Goal: Communication & Community: Answer question/provide support

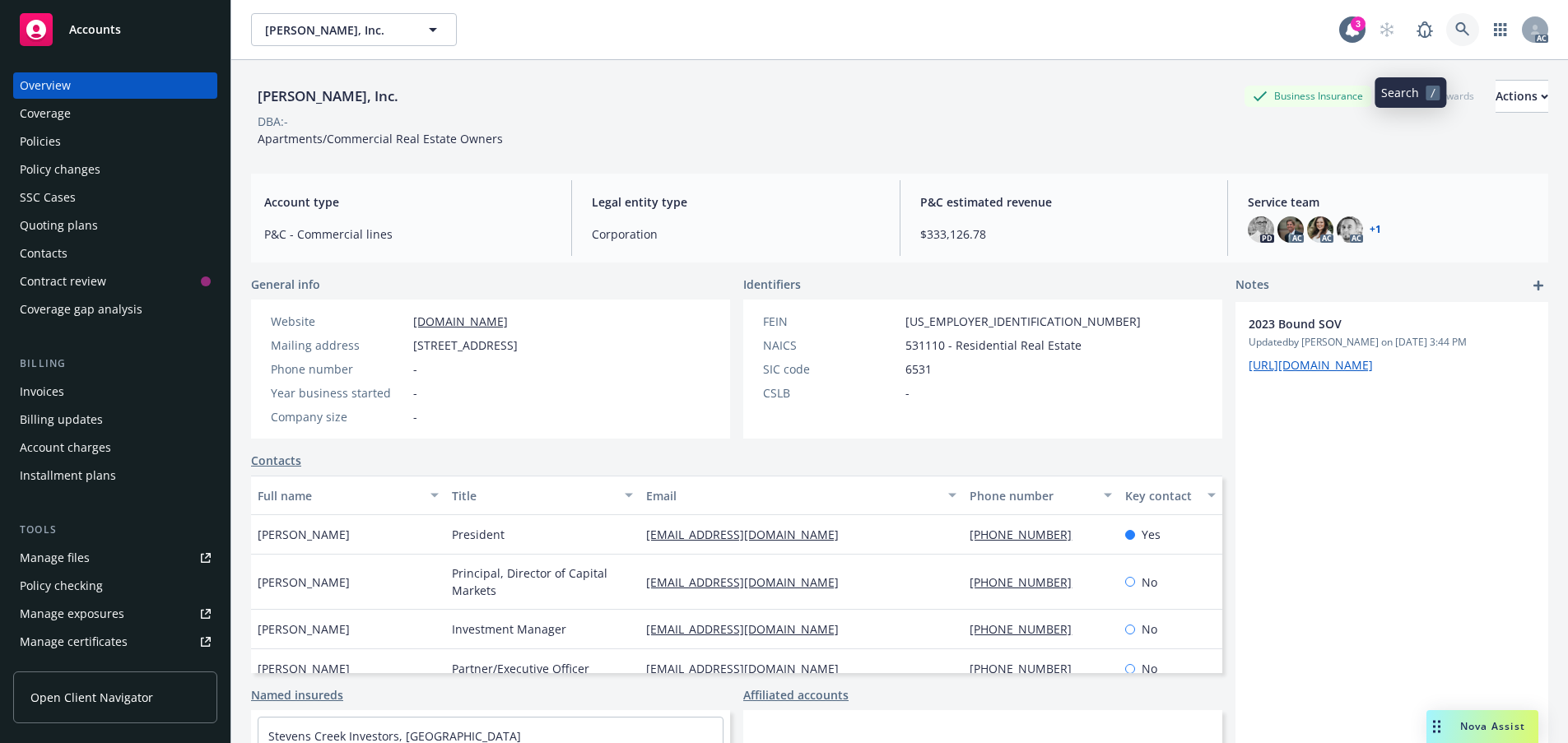
click at [1455, 37] on icon at bounding box center [1462, 29] width 15 height 15
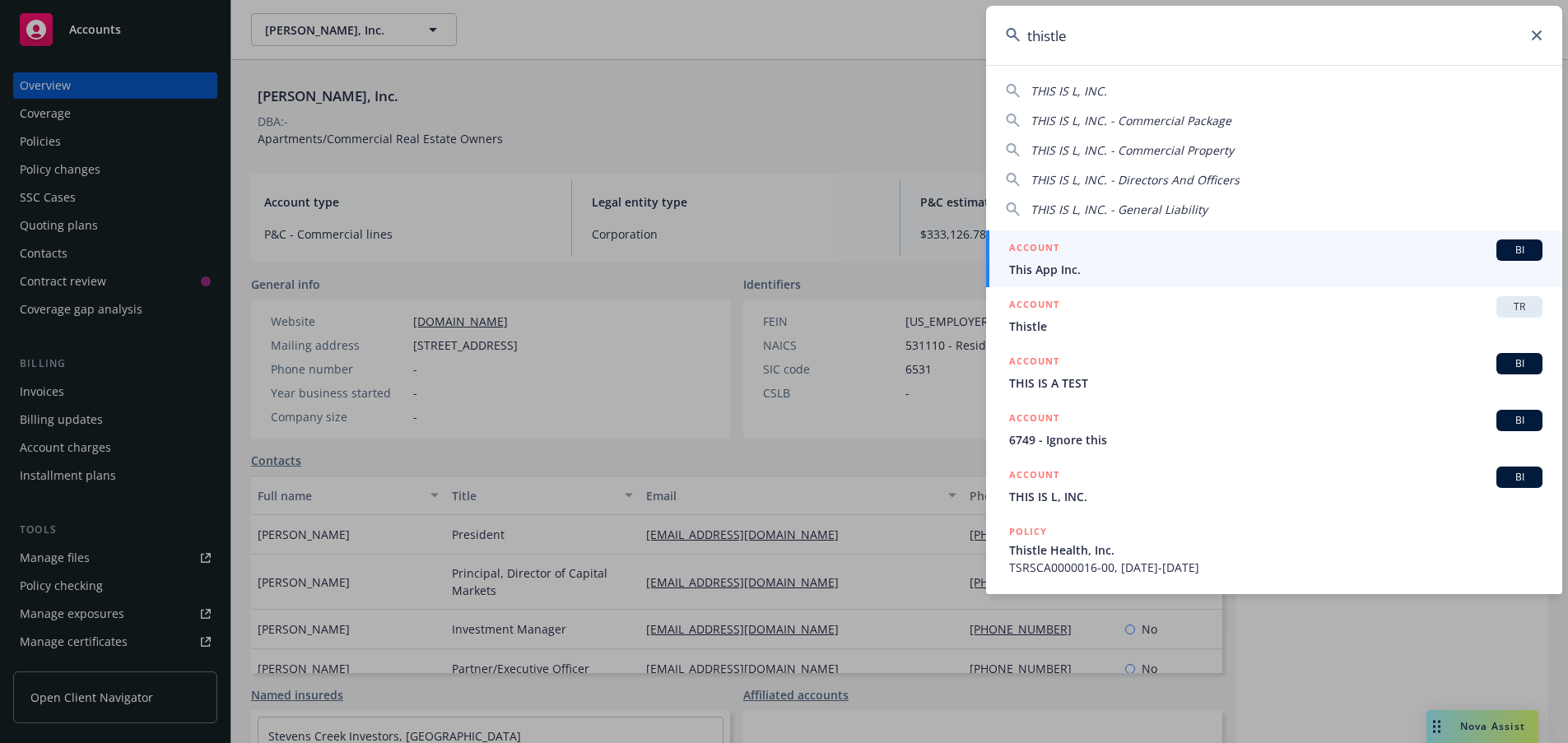
type input "thistle"
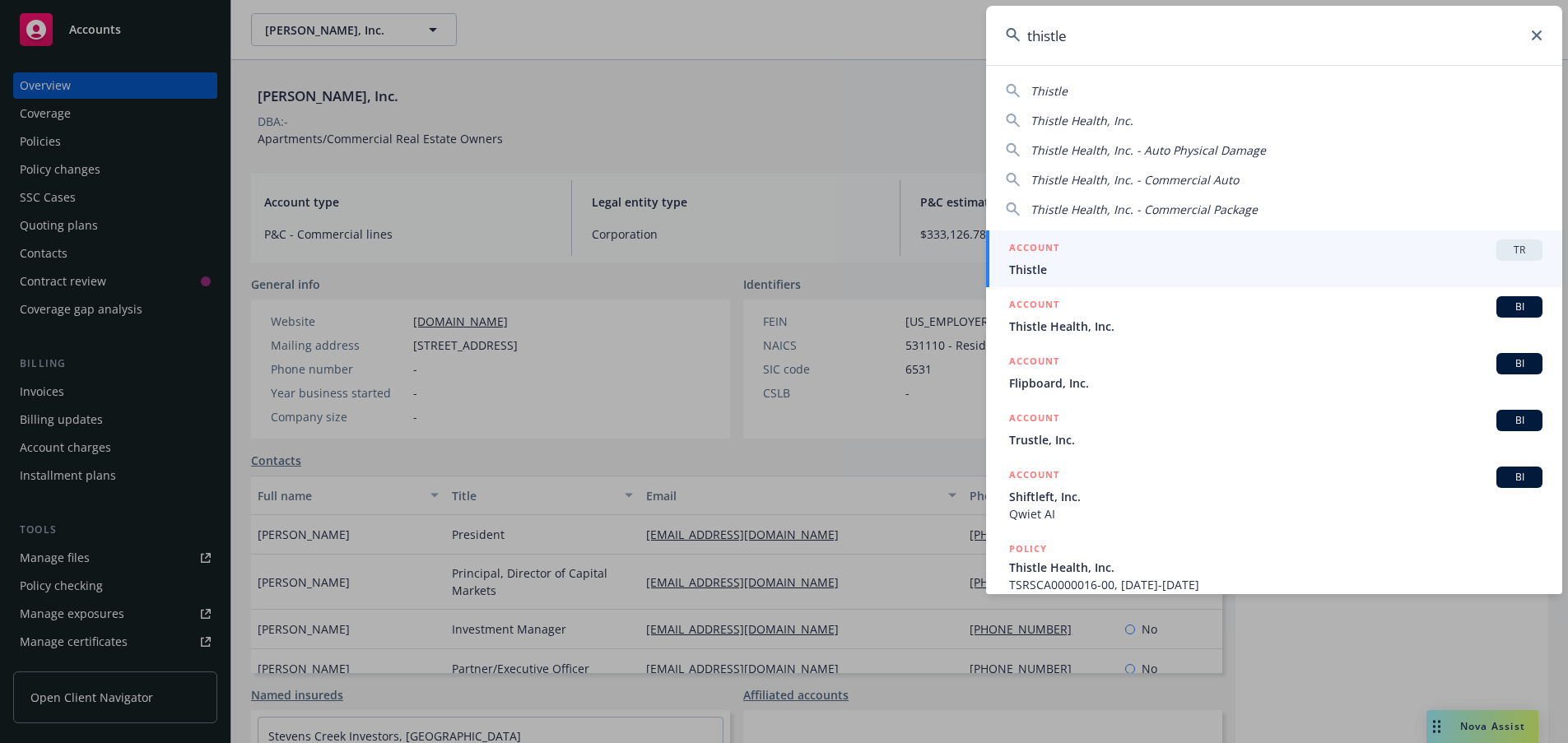
click at [1069, 328] on span "Thistle Health, Inc." at bounding box center [1275, 326] width 533 height 17
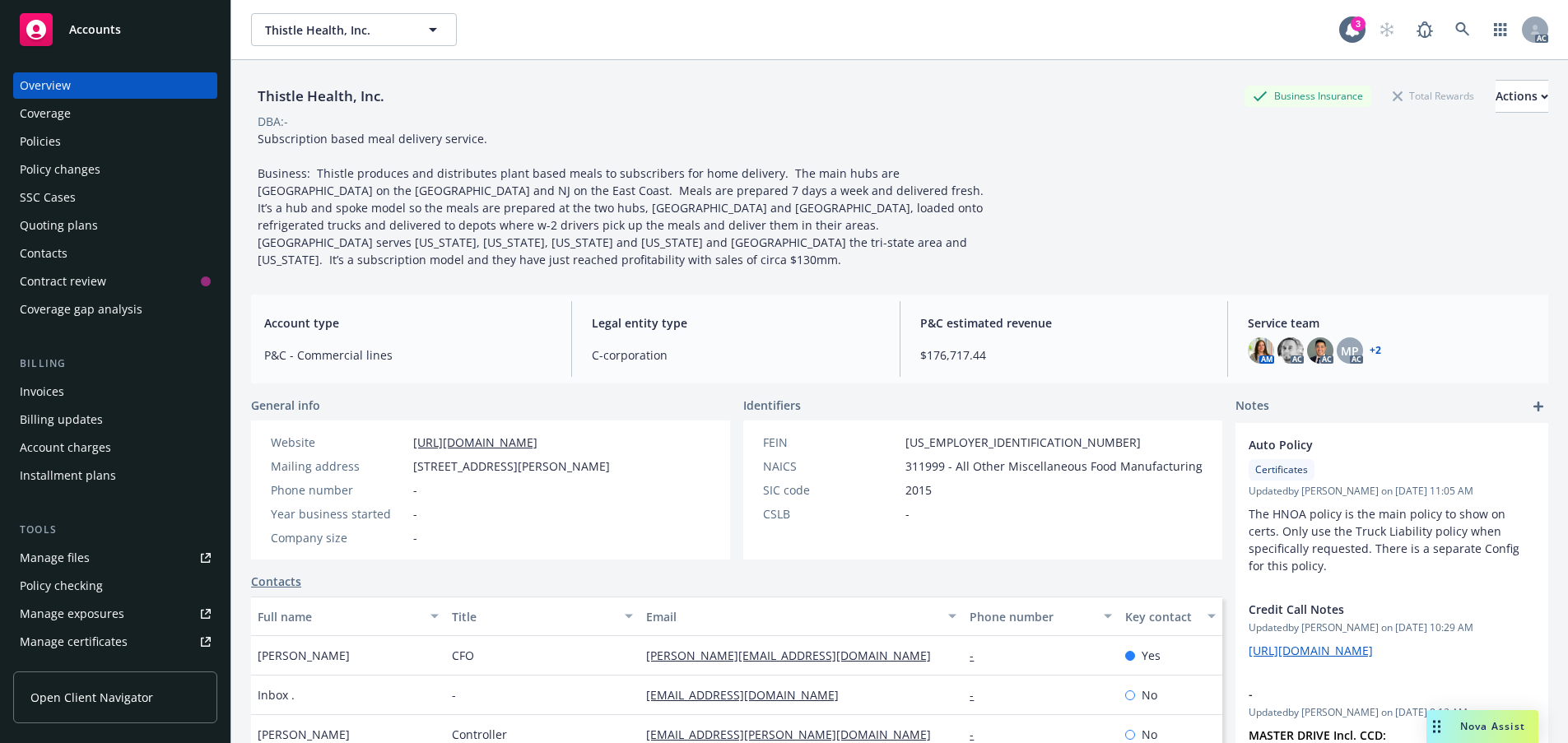
click at [91, 155] on div "Policies" at bounding box center [115, 141] width 191 height 27
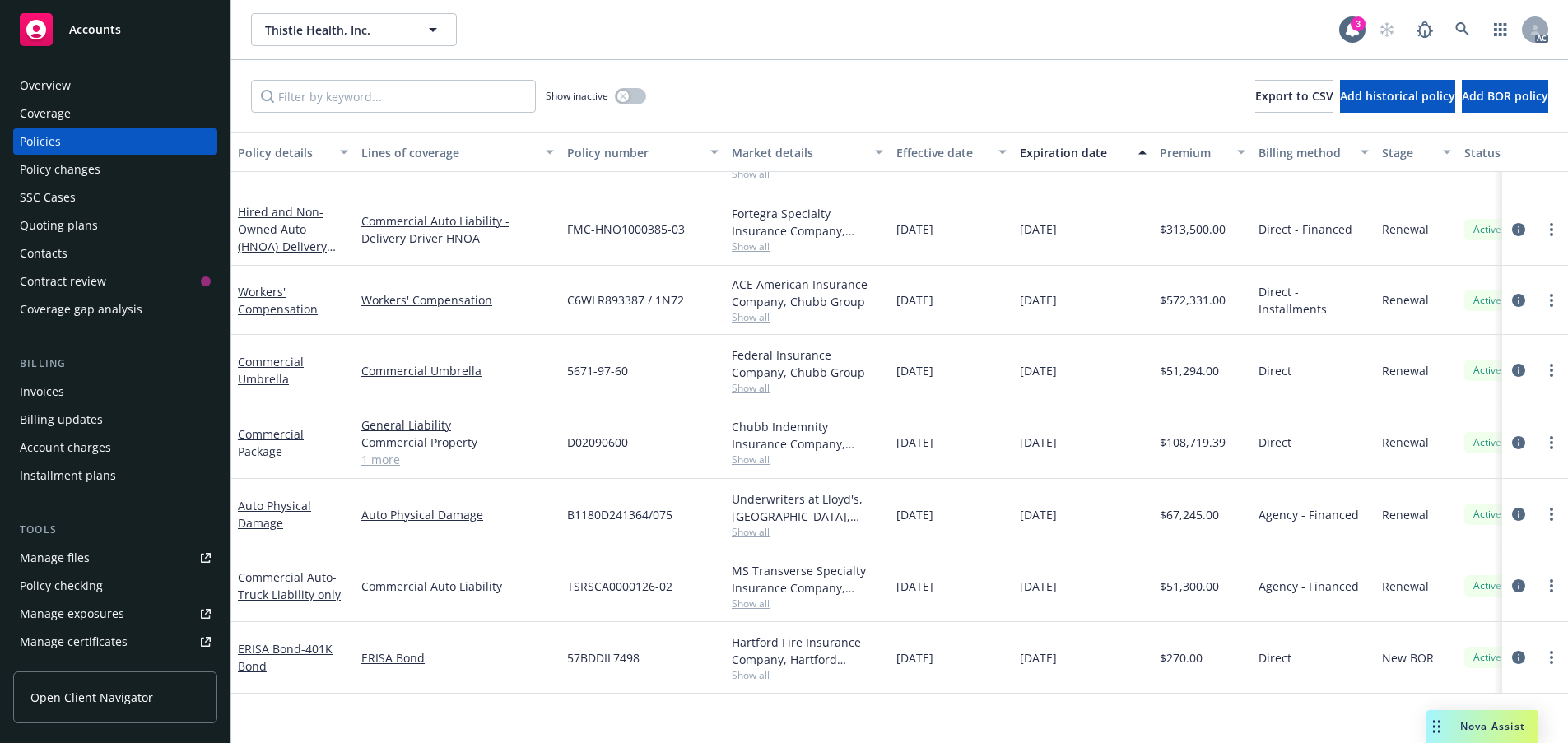
scroll to position [229, 0]
click at [265, 515] on link "Auto Physical Damage" at bounding box center [274, 515] width 73 height 33
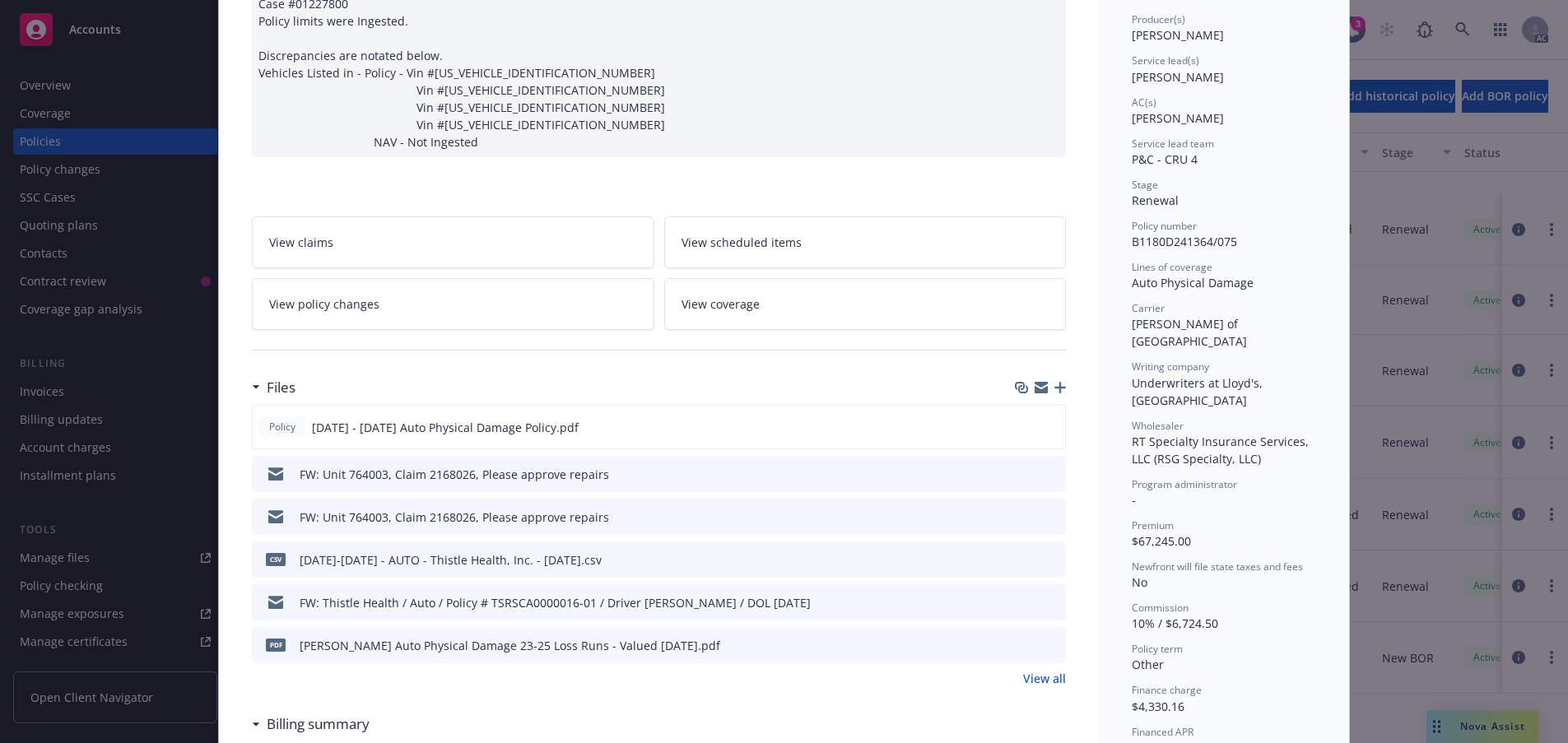
scroll to position [247, 0]
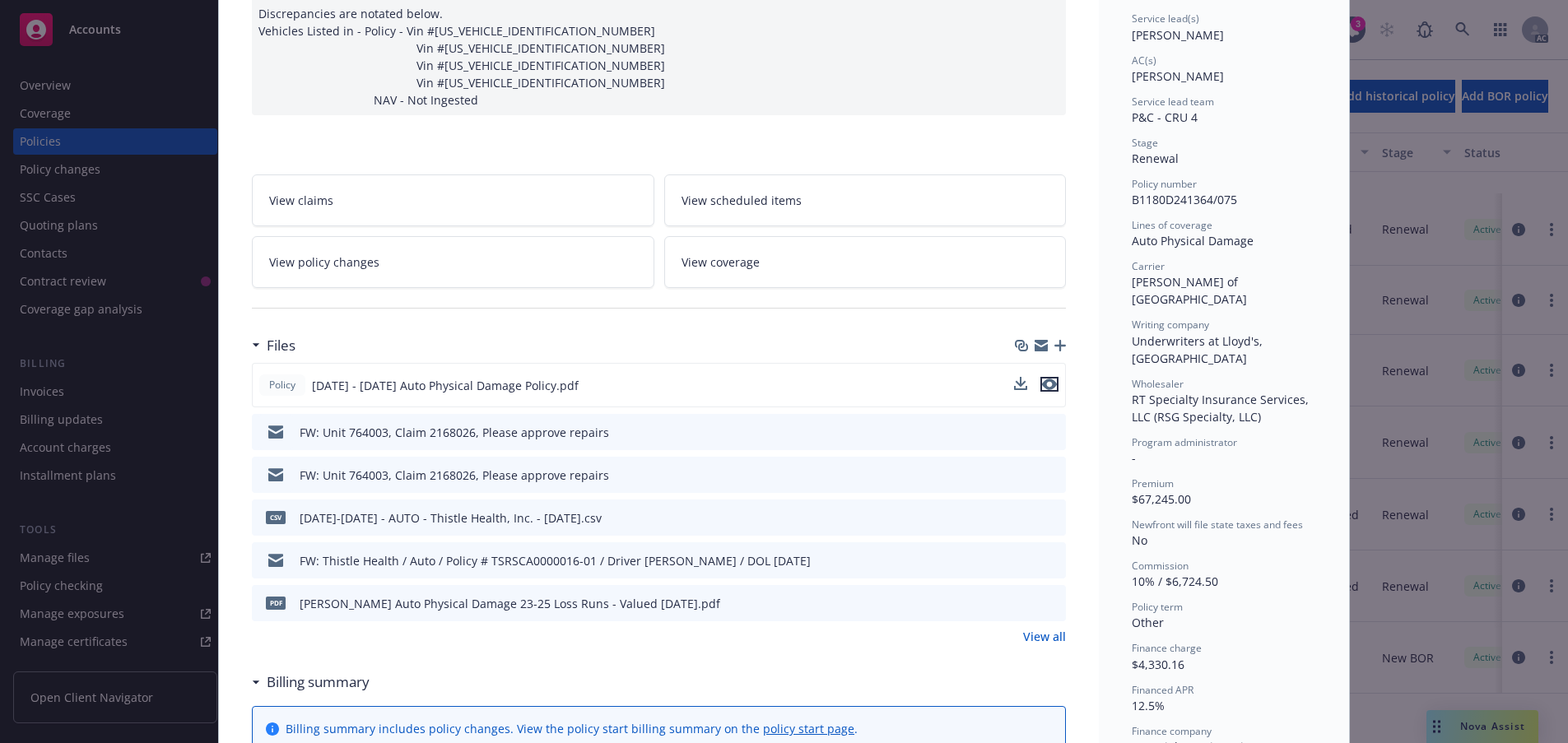
click at [1042, 390] on icon "preview file" at bounding box center [1048, 384] width 15 height 11
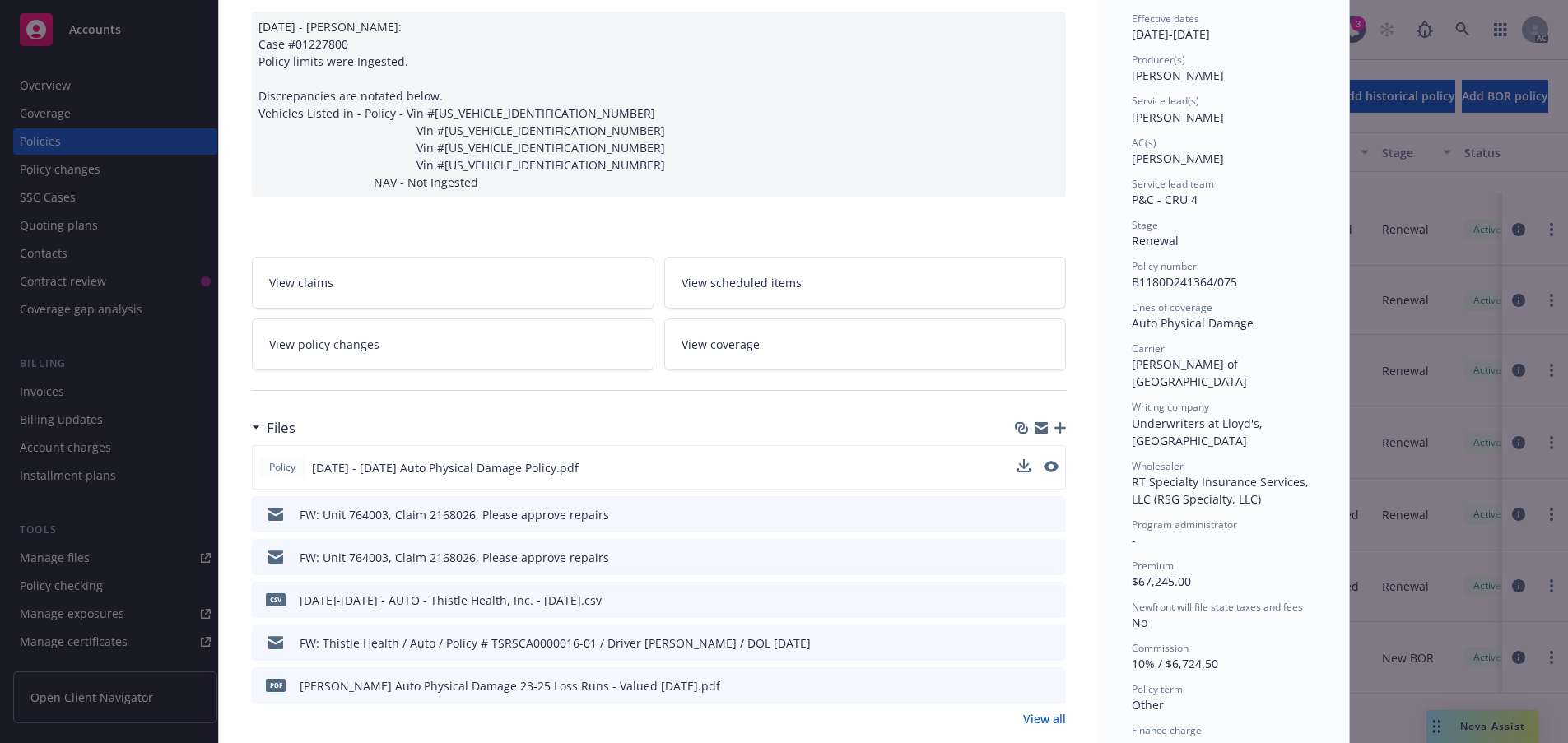
scroll to position [0, 0]
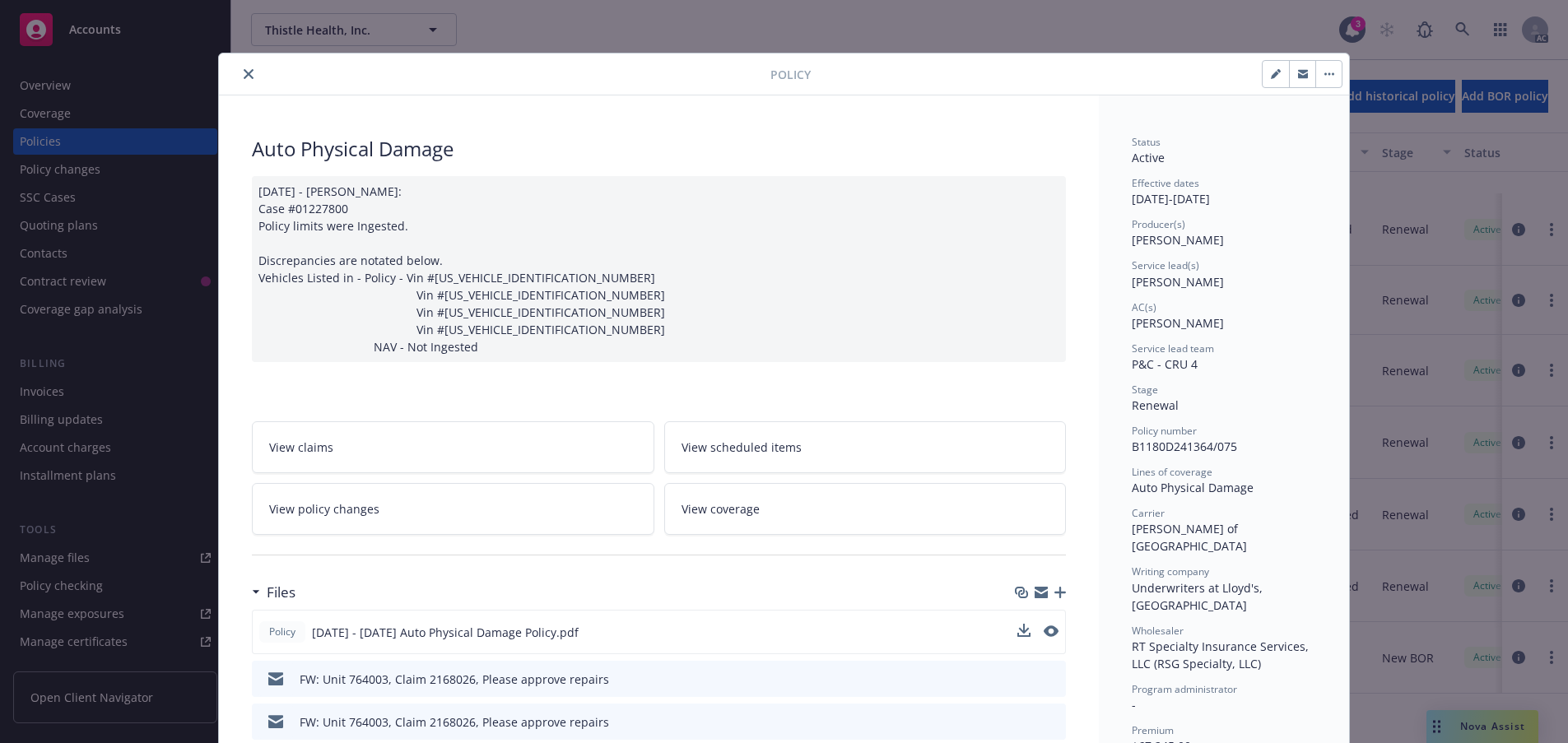
click at [253, 79] on icon "close" at bounding box center [248, 73] width 9 height 9
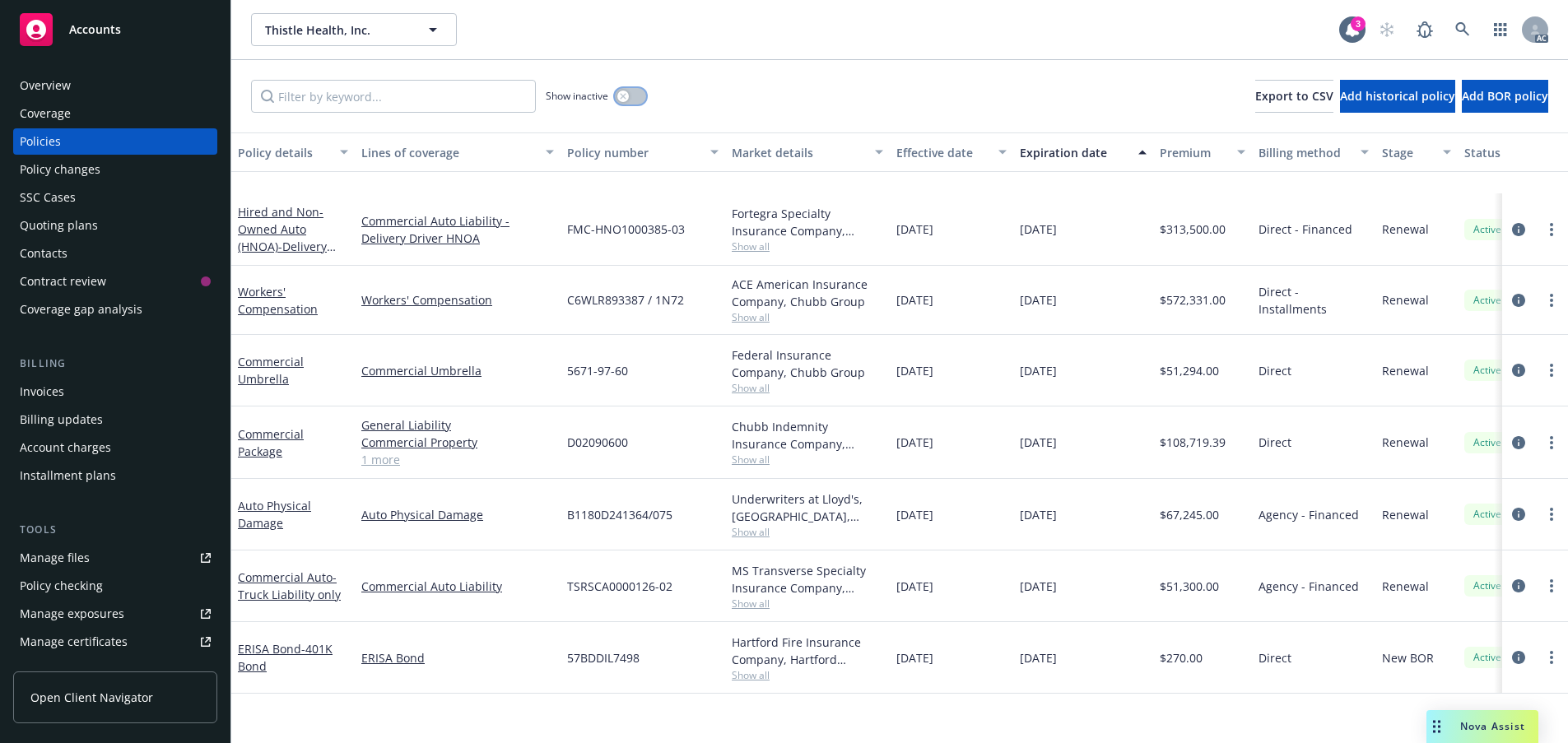
click at [626, 100] on icon "button" at bounding box center [623, 96] width 7 height 7
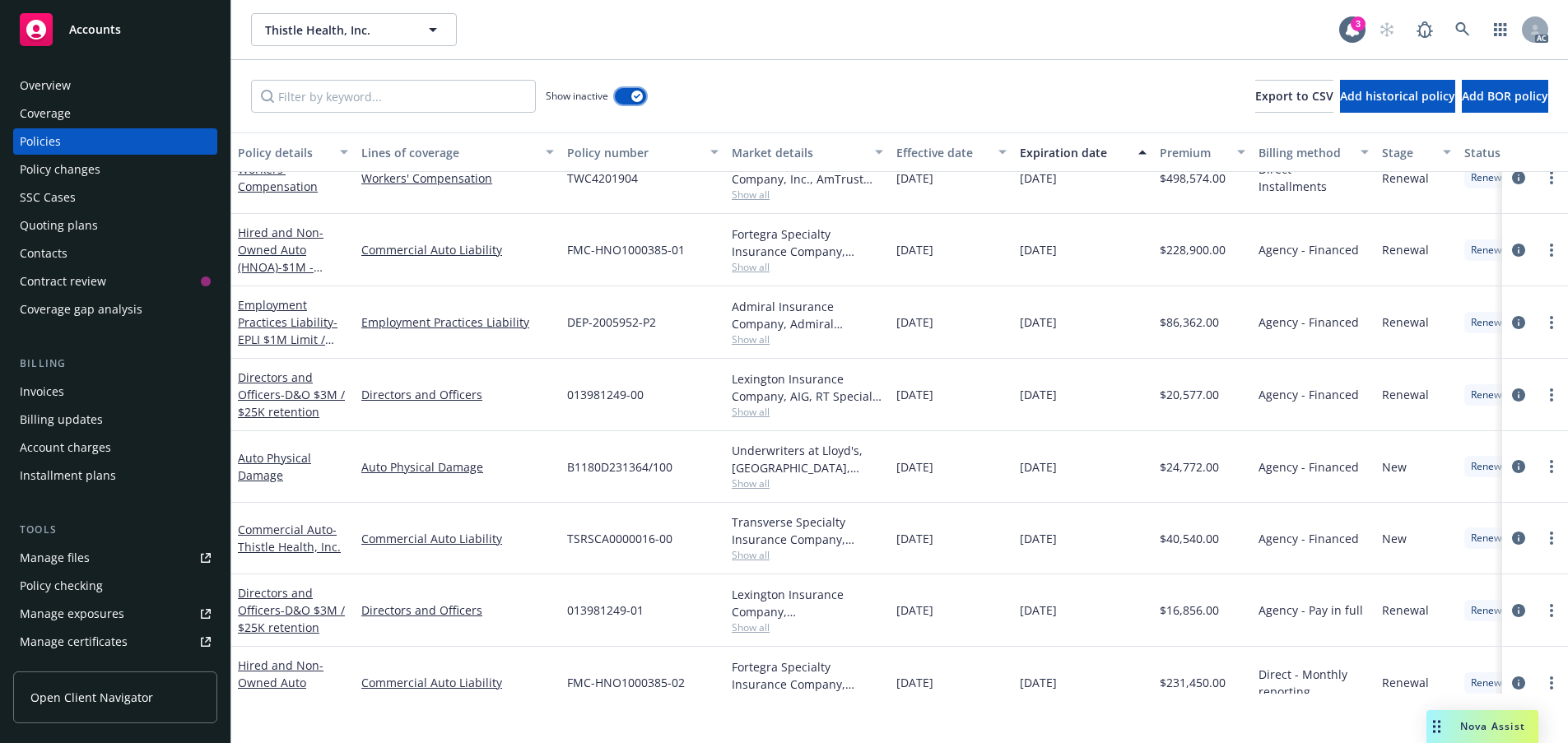
scroll to position [1325, 0]
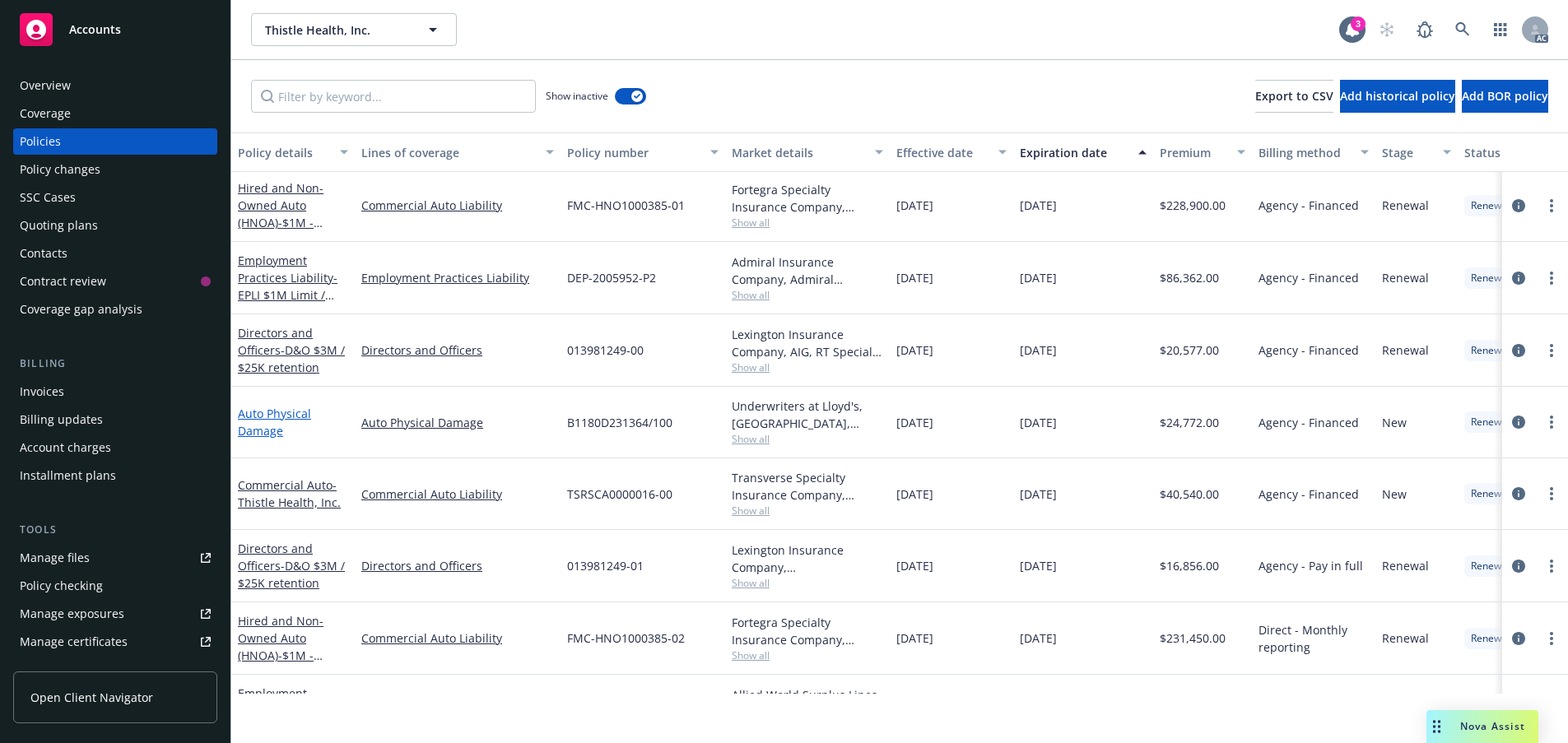
click at [268, 439] on link "Auto Physical Damage" at bounding box center [274, 422] width 73 height 33
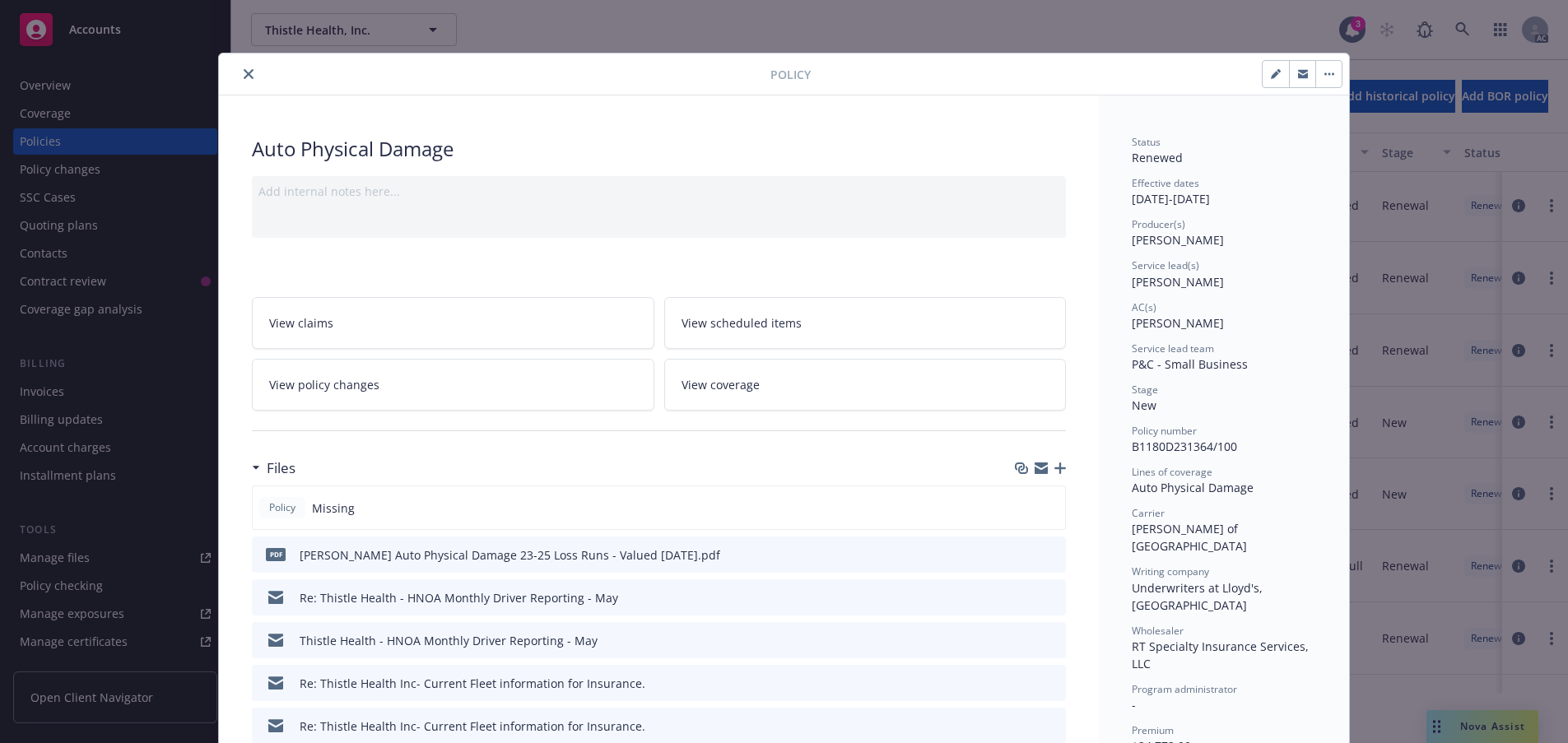
click at [253, 79] on icon "close" at bounding box center [248, 73] width 9 height 9
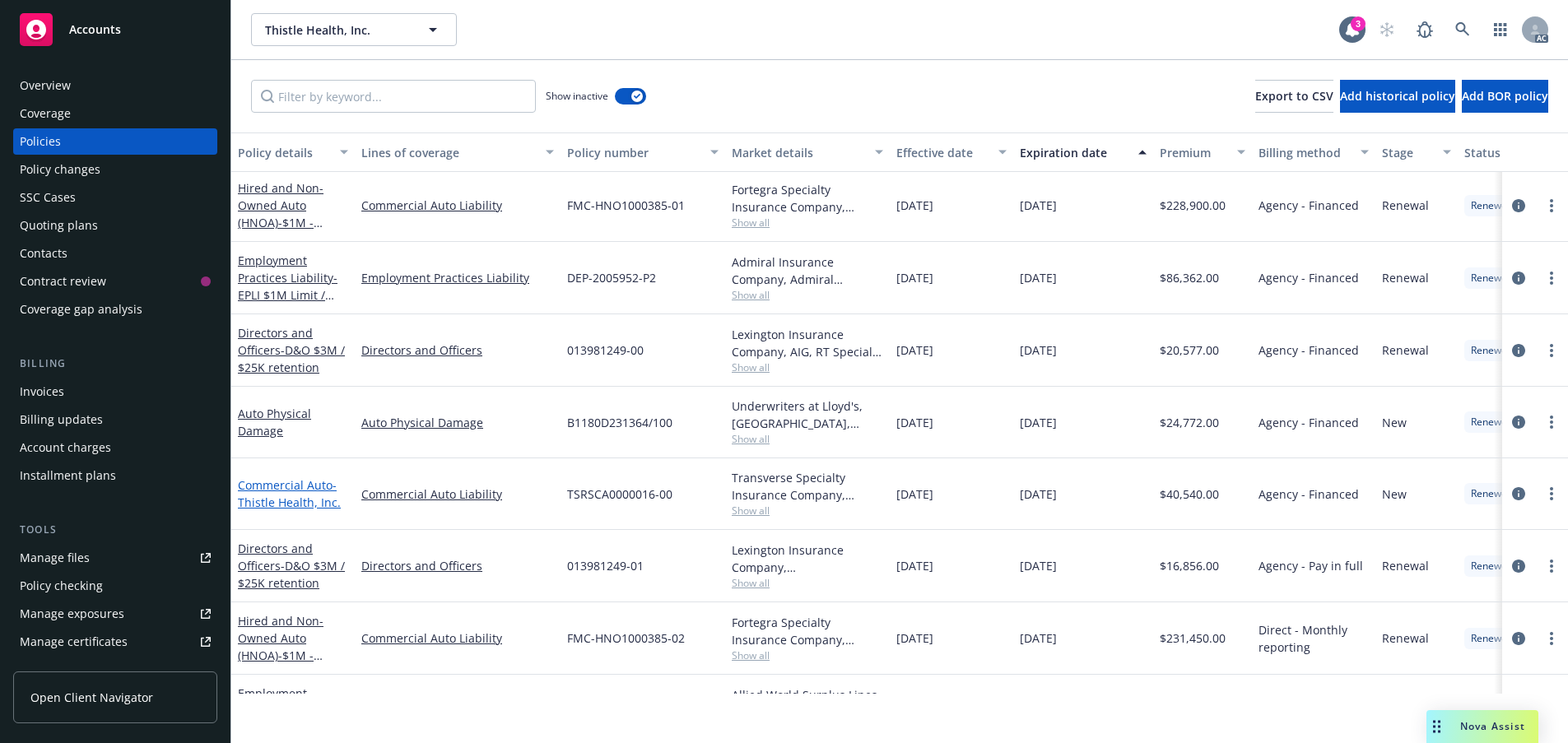
click at [292, 510] on link "Commercial Auto - Thistle Health, Inc." at bounding box center [289, 494] width 103 height 33
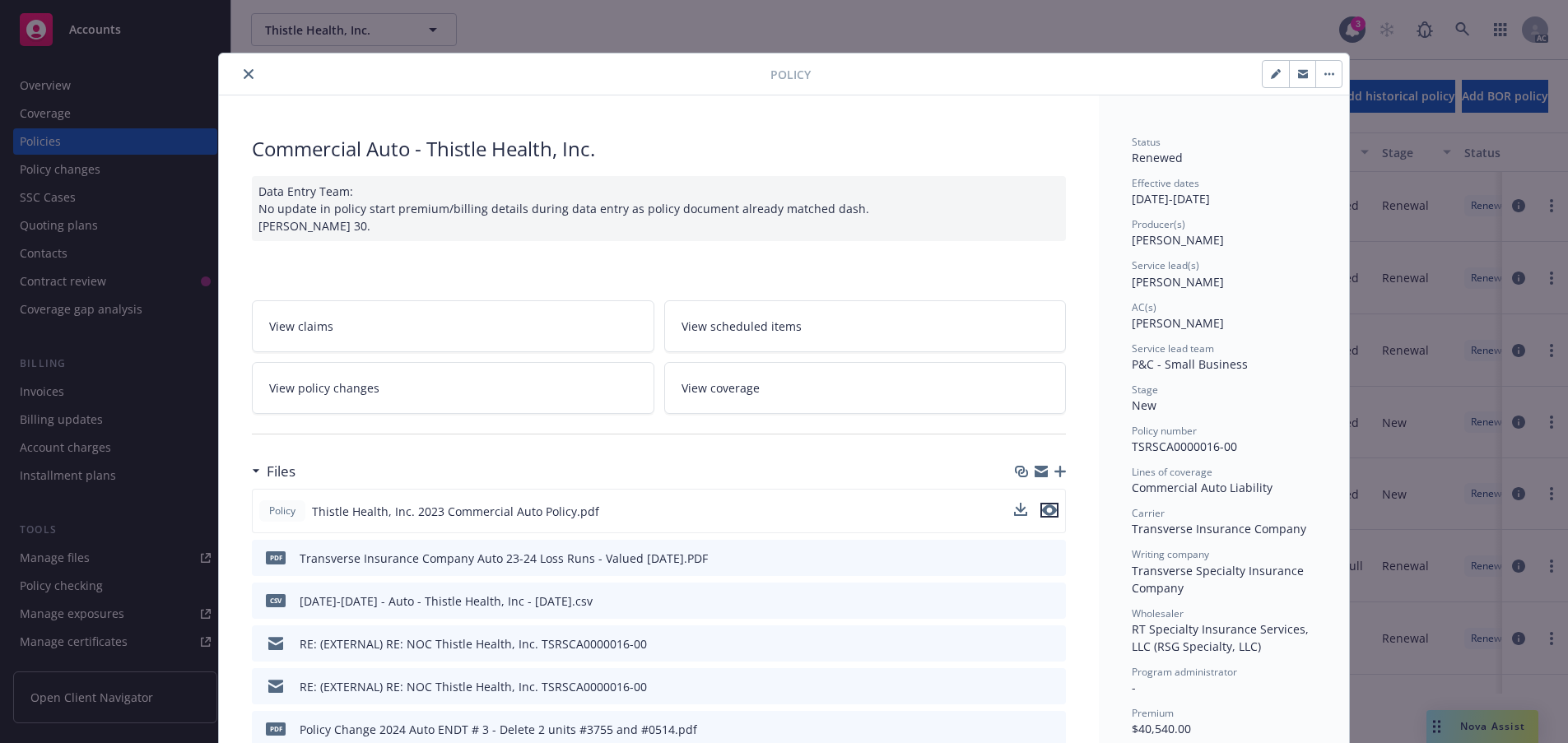
click at [1043, 516] on icon "preview file" at bounding box center [1048, 509] width 15 height 11
click at [253, 79] on icon "close" at bounding box center [248, 73] width 9 height 9
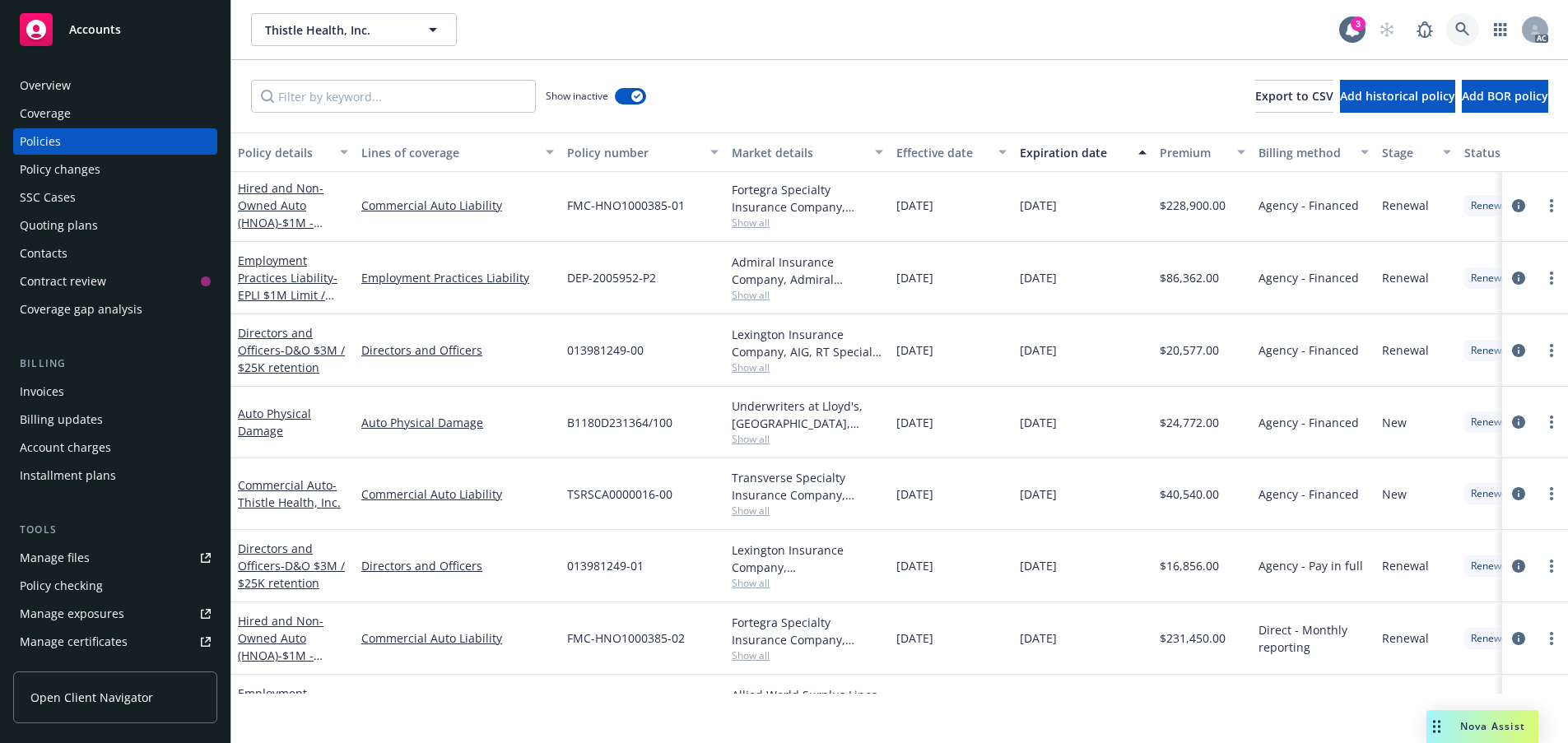
click at [1455, 36] on icon at bounding box center [1462, 29] width 14 height 14
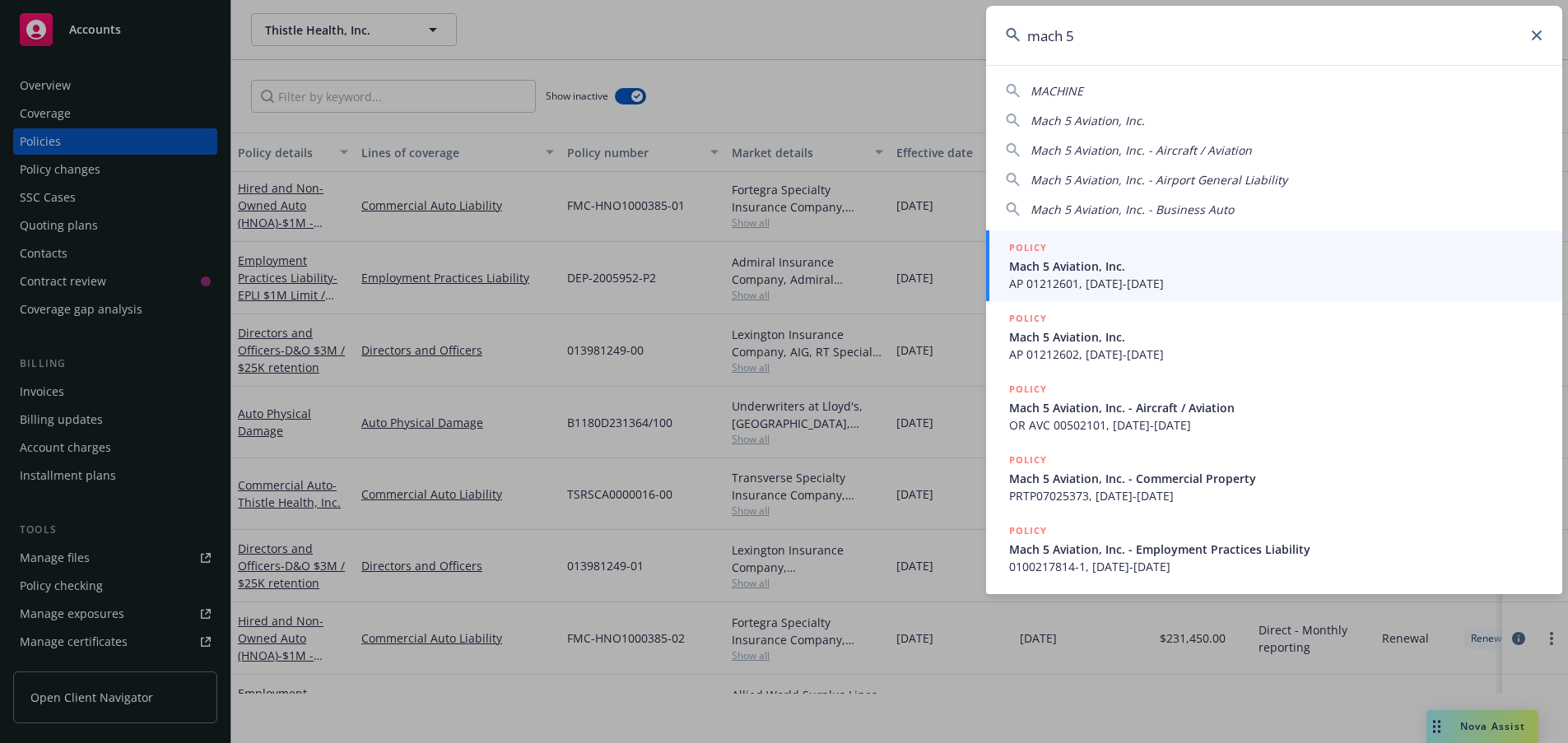
click at [1079, 119] on span "Mach 5 Aviation, Inc." at bounding box center [1087, 120] width 114 height 15
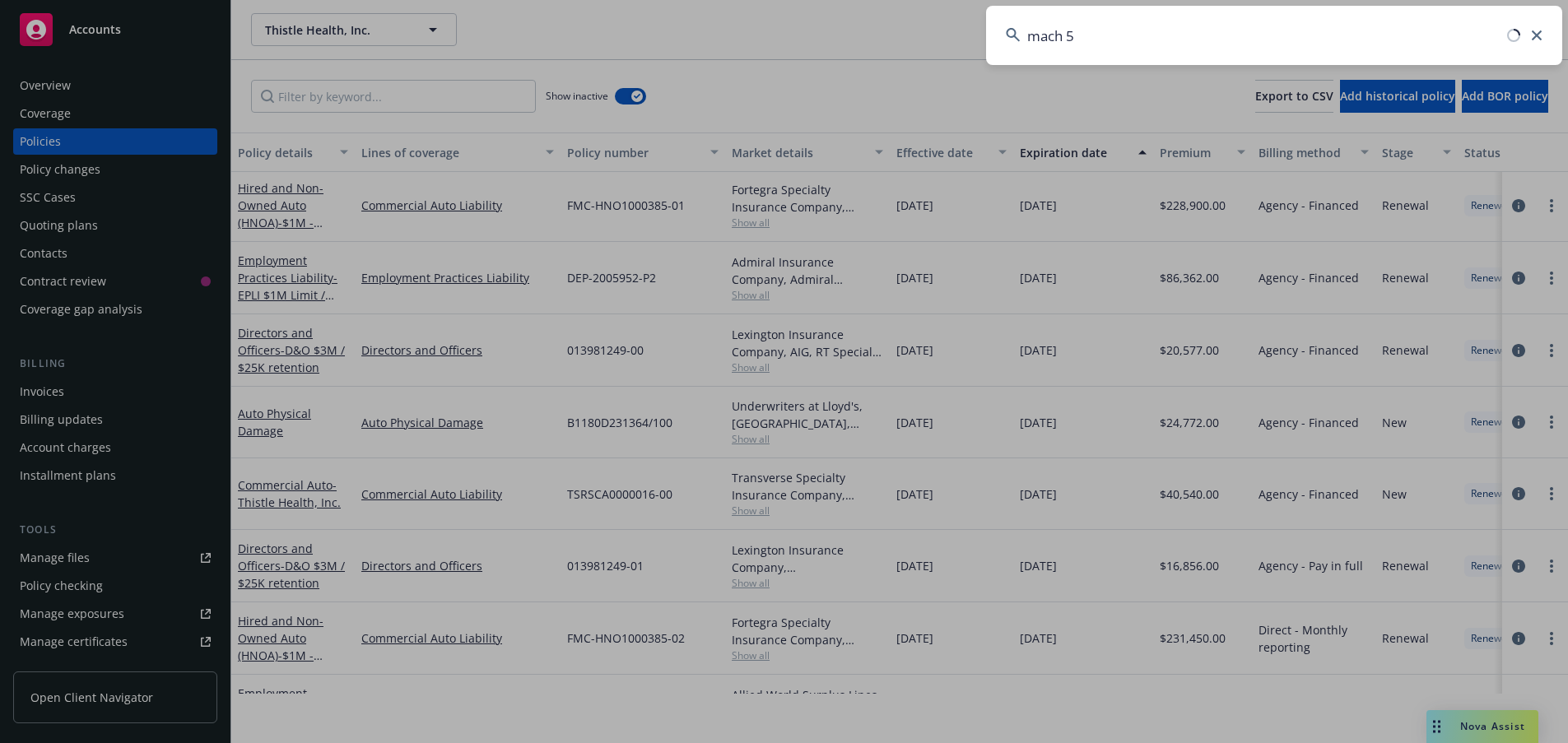
type input "Mach 5 Aviation, Inc."
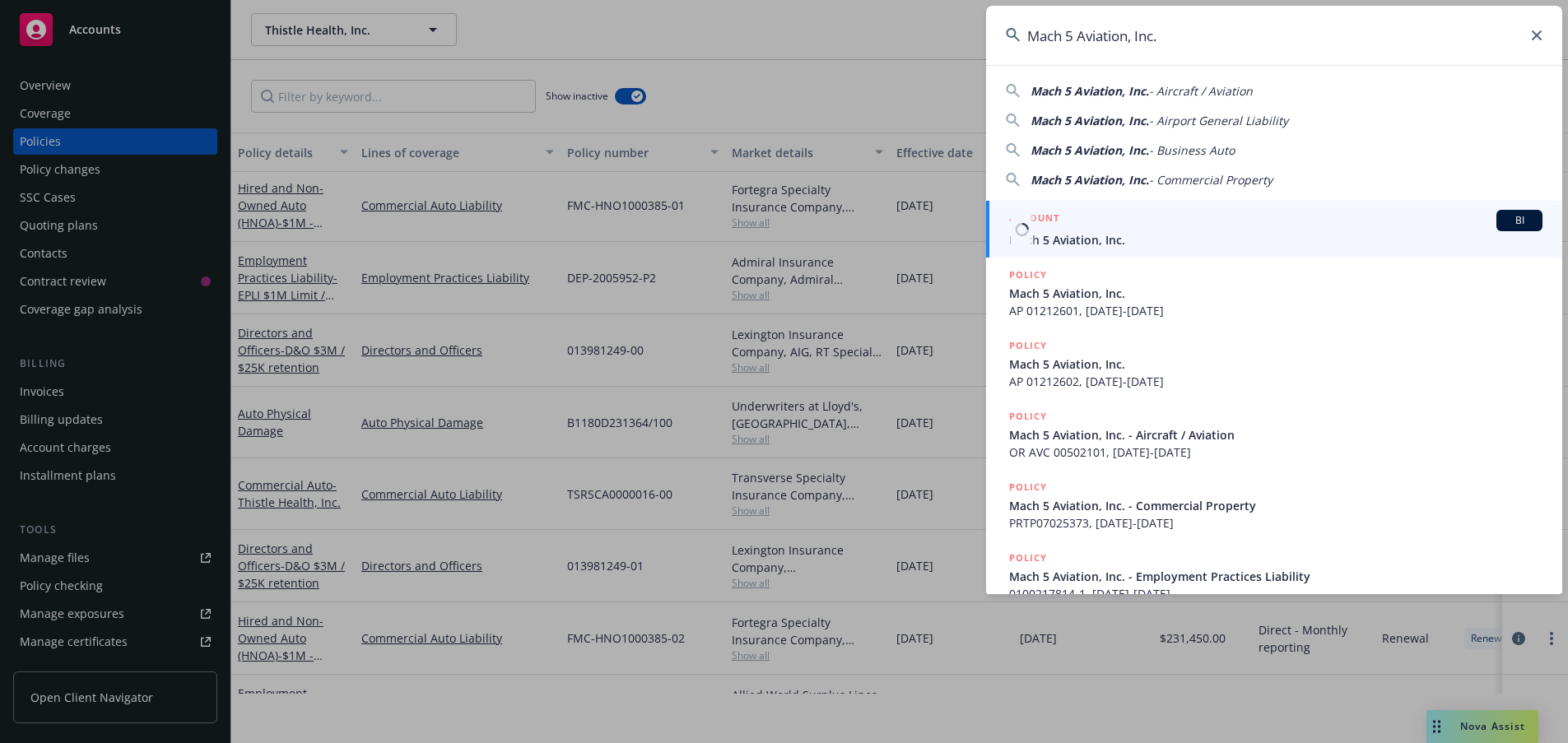
click at [1111, 241] on span "Mach 5 Aviation, Inc." at bounding box center [1275, 240] width 533 height 17
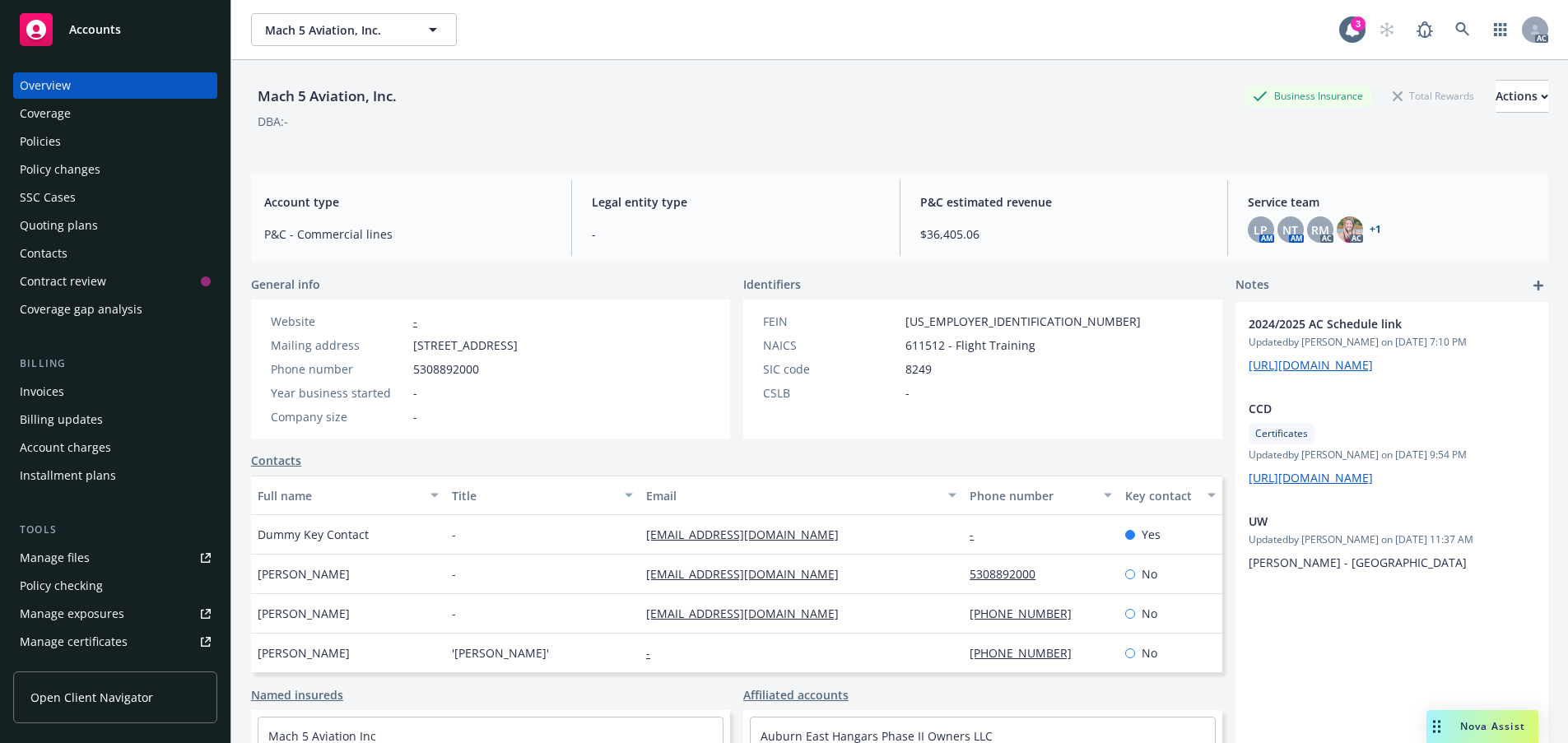
click at [70, 155] on div "Policies" at bounding box center [115, 141] width 191 height 27
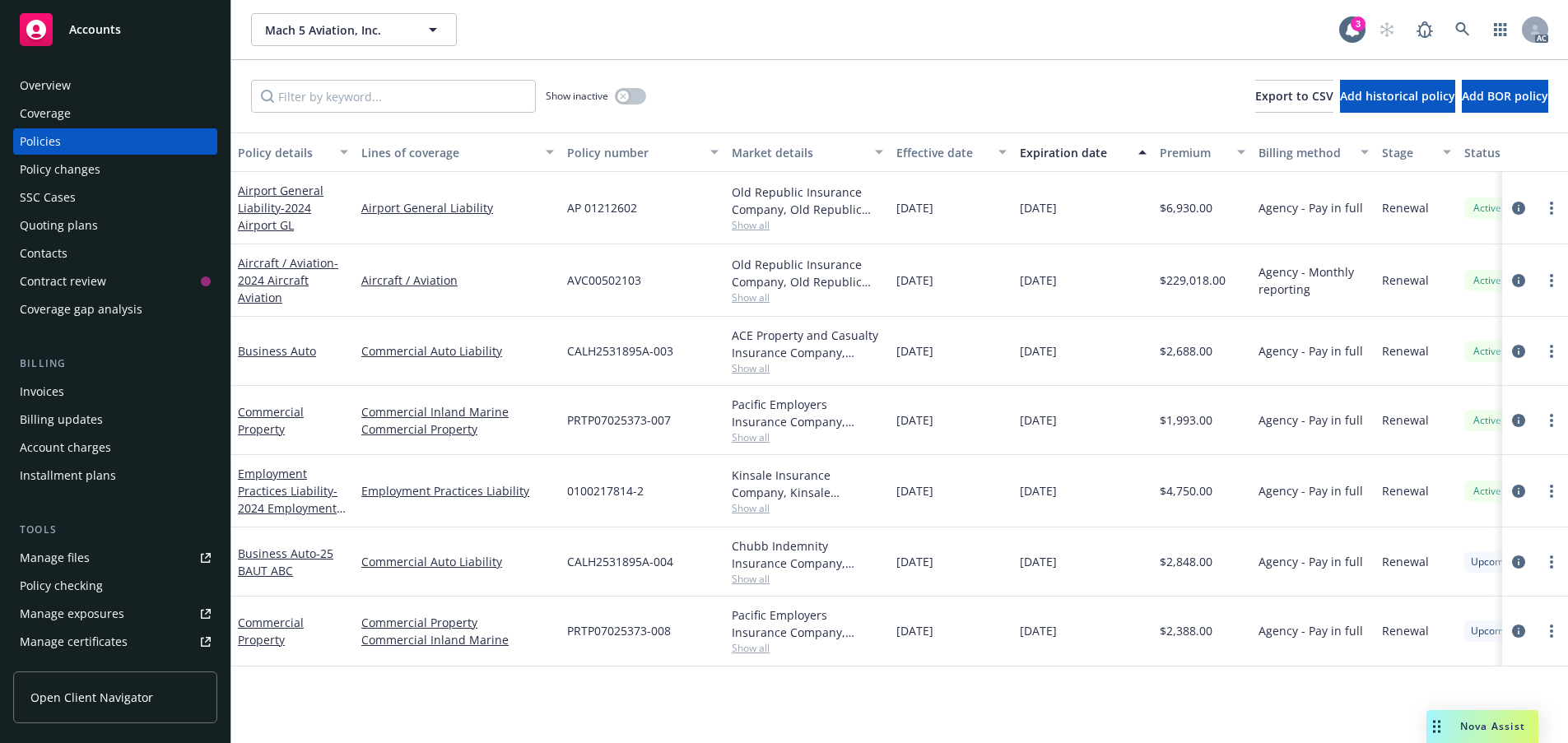
scroll to position [74, 0]
click at [278, 533] on link "Employment Practices Liability - 2024 Employment Practices Liability" at bounding box center [288, 499] width 100 height 68
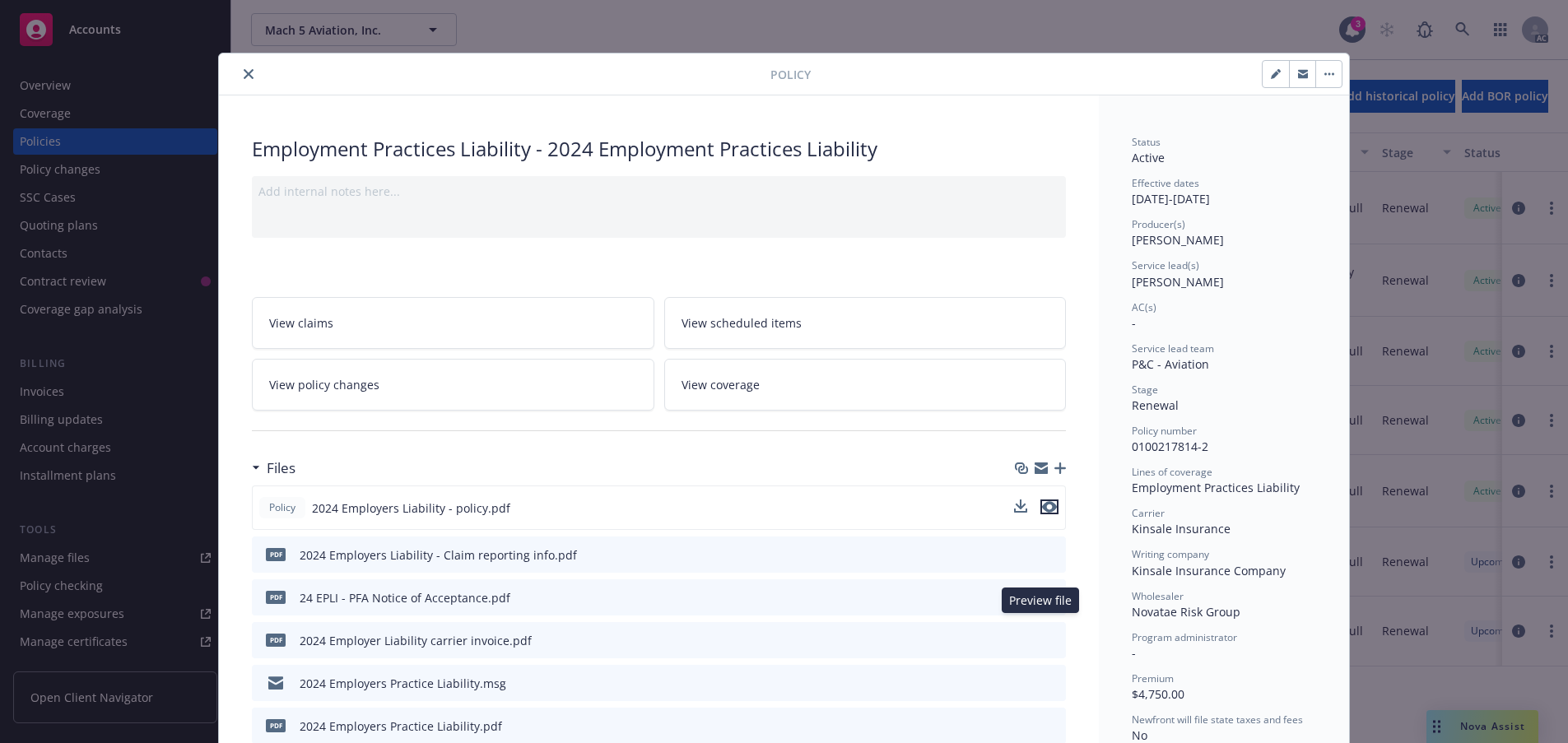
click at [1042, 513] on icon "preview file" at bounding box center [1048, 507] width 15 height 11
click at [253, 79] on icon "close" at bounding box center [248, 73] width 9 height 9
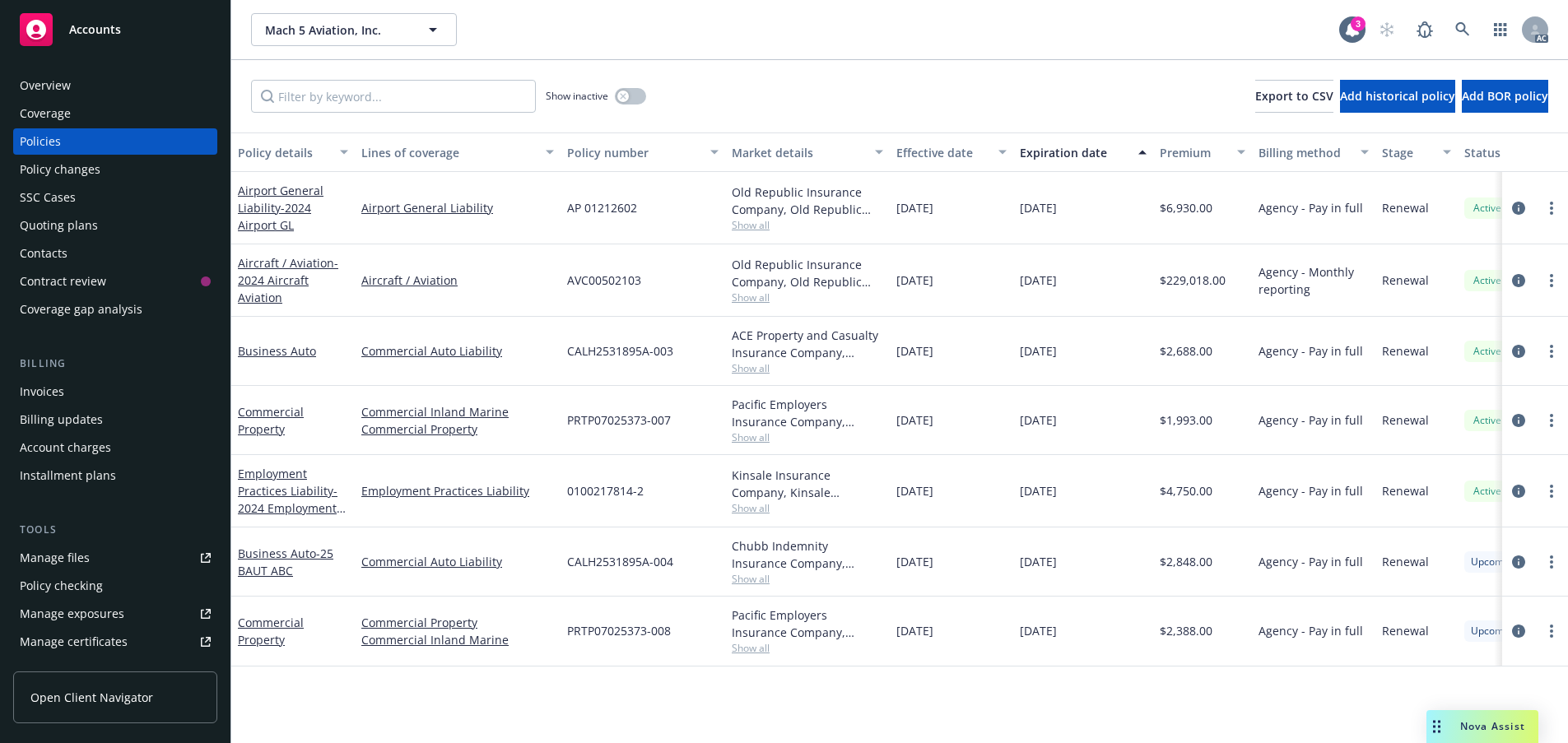
click at [1449, 720] on div "Nova Assist" at bounding box center [1492, 727] width 91 height 14
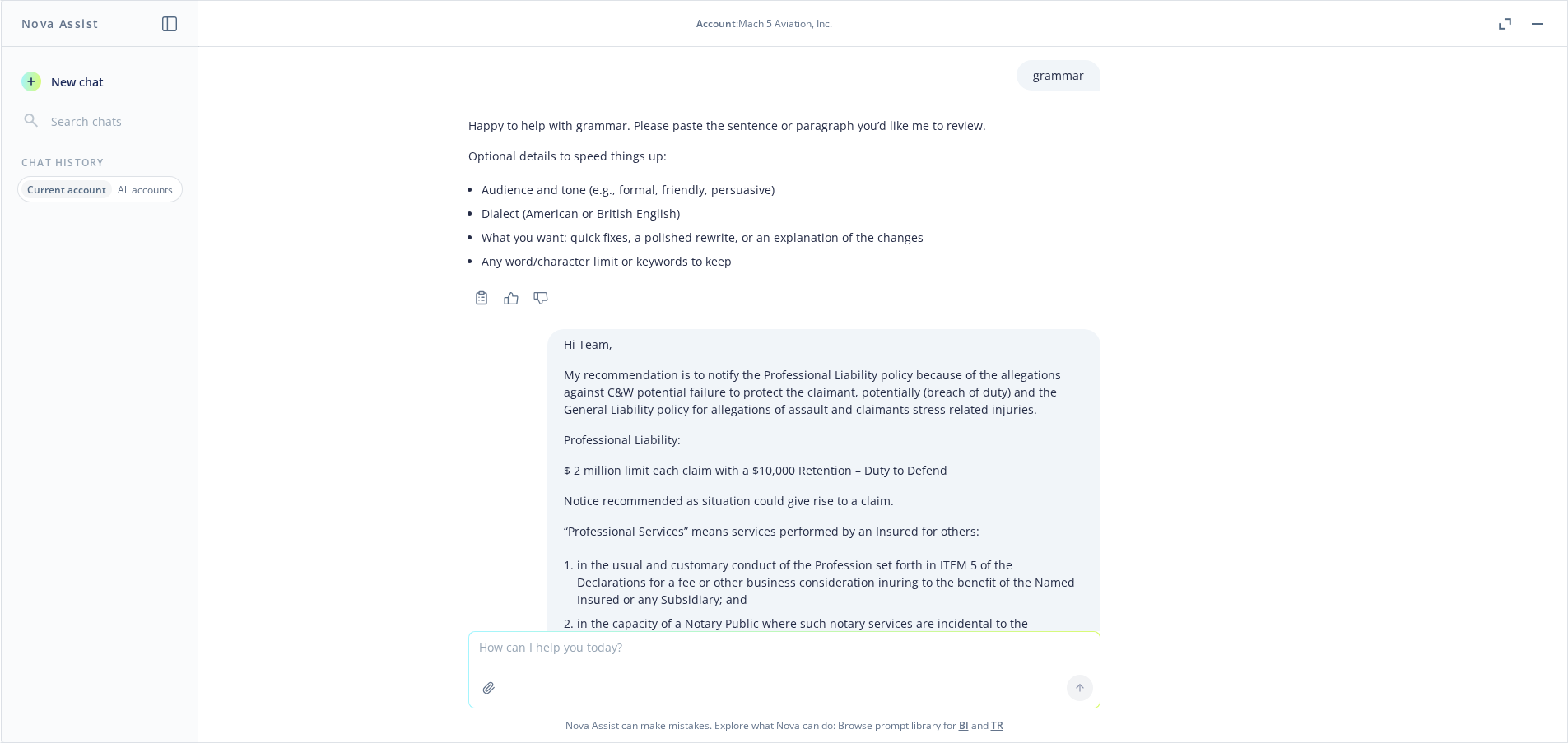
click at [469, 638] on textarea at bounding box center [784, 670] width 630 height 76
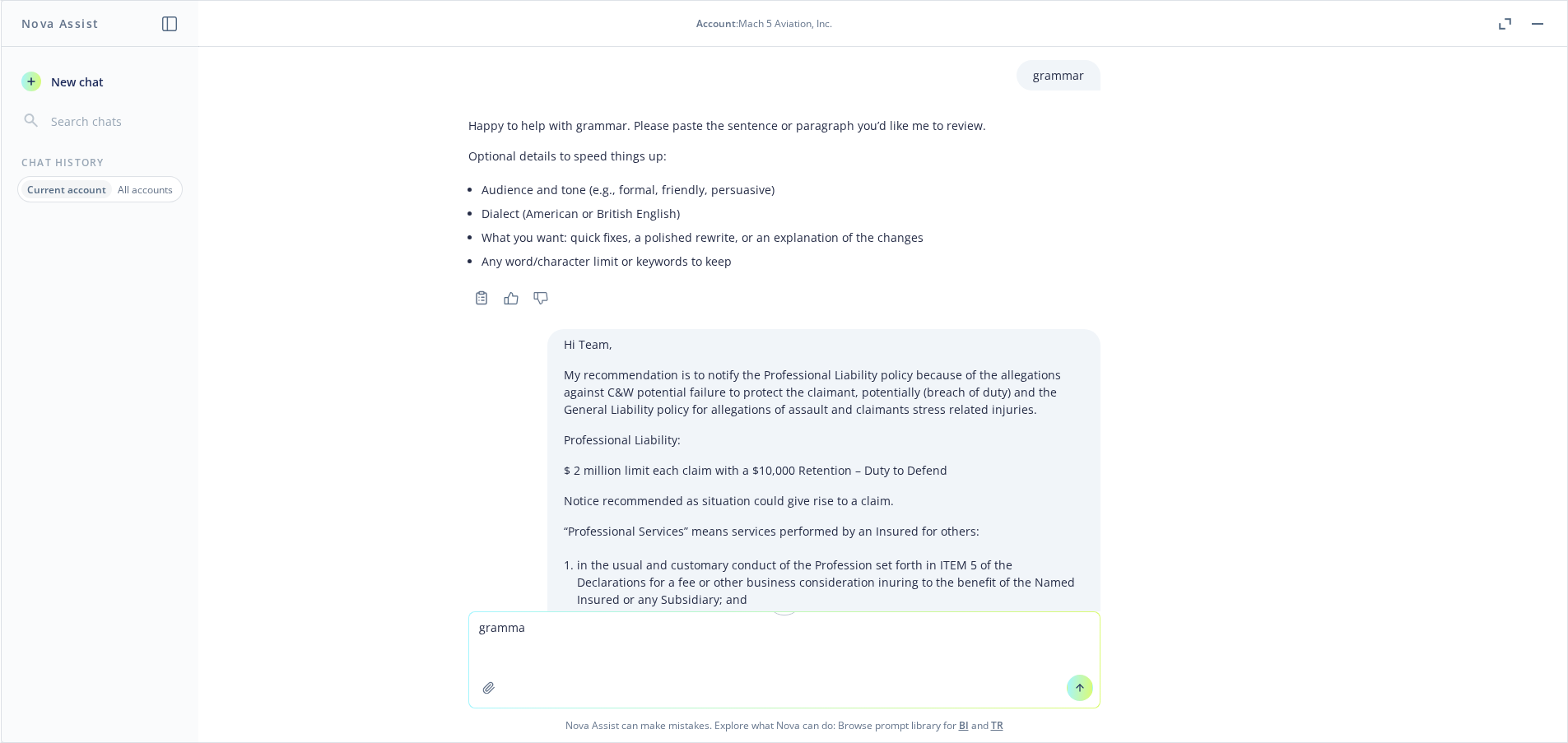
type textarea "grammar"
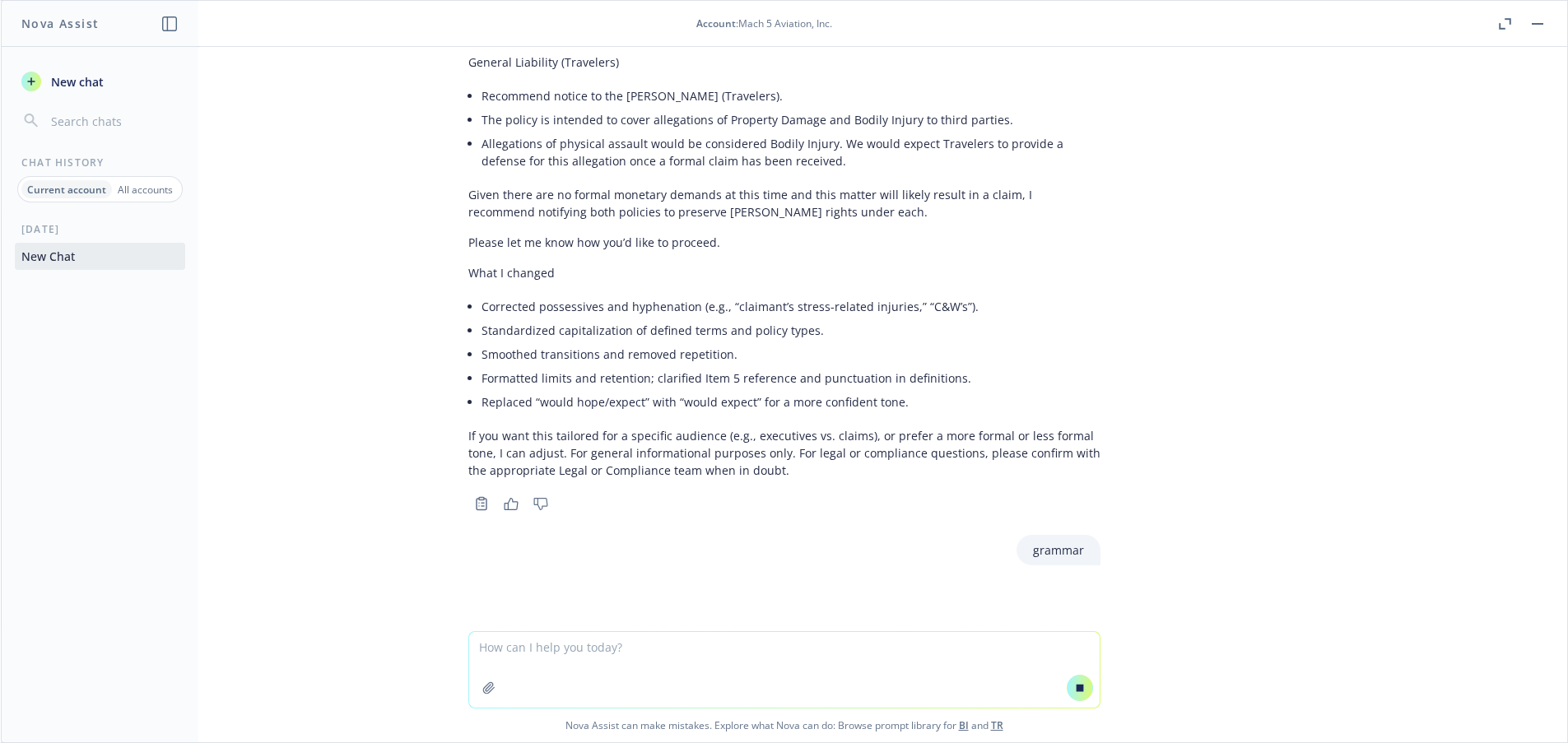
scroll to position [2276, 0]
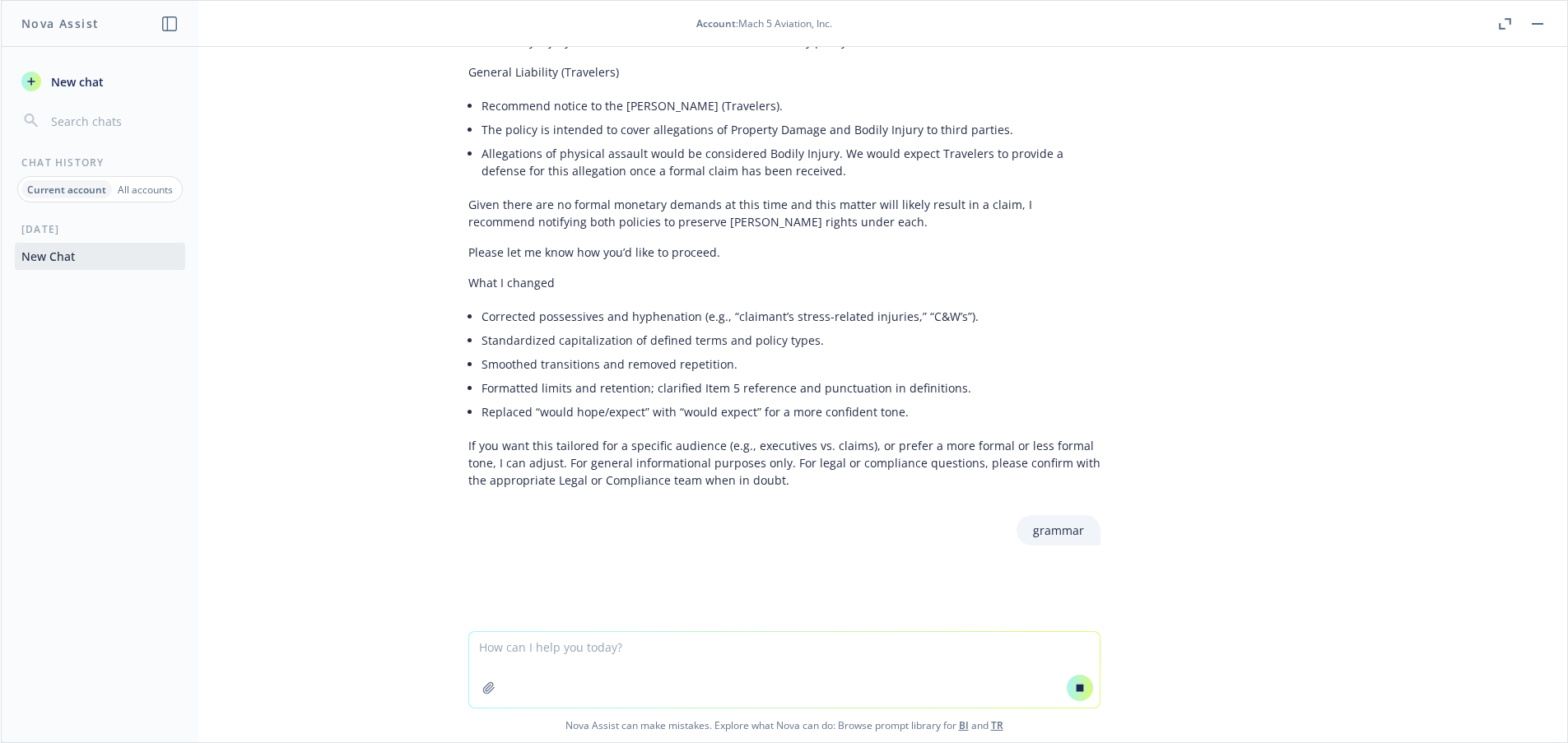
paste textarea "Thanks [PERSON_NAME]. Hi [PERSON_NAME], My name is [PERSON_NAME] and I am the N…"
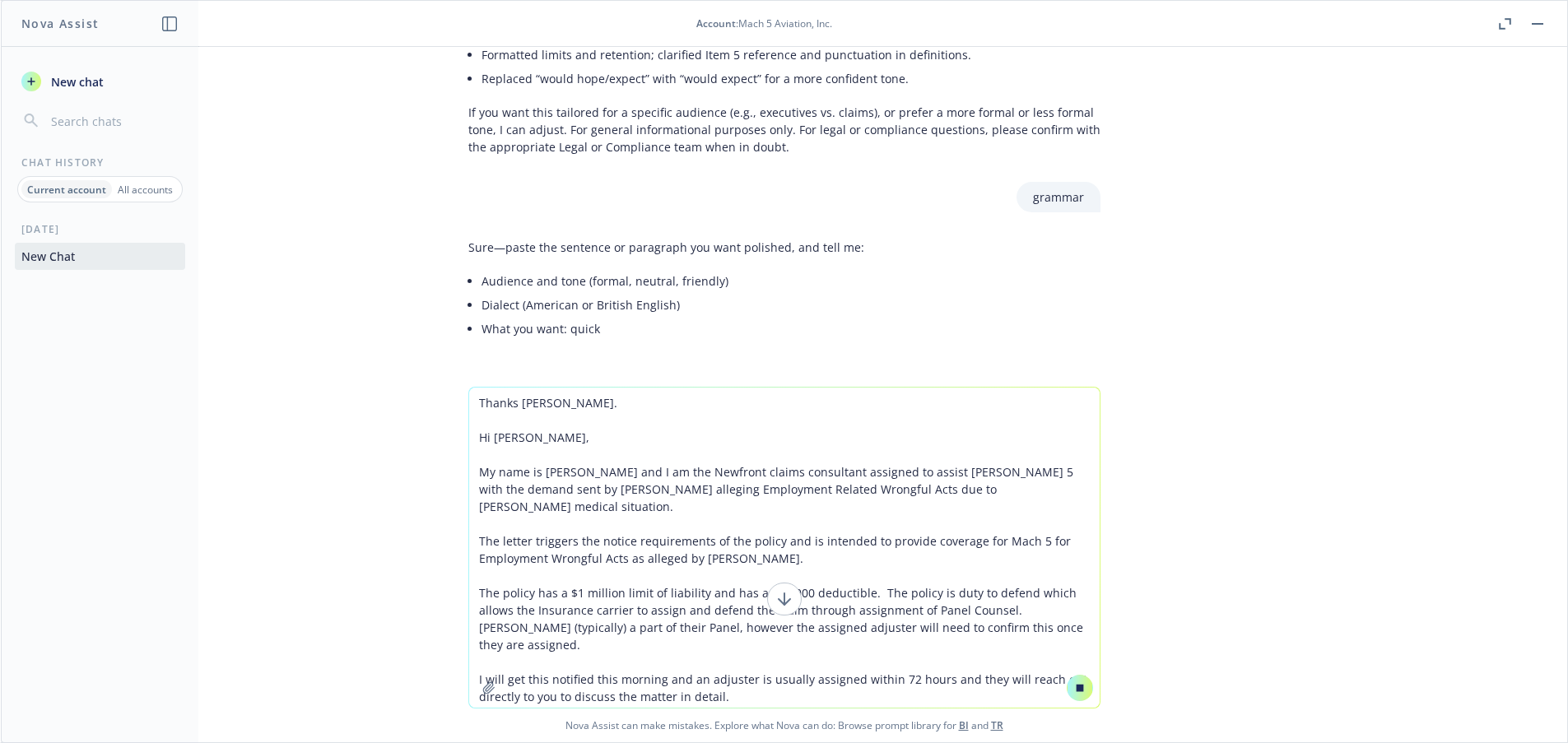
type textarea "Thanks [PERSON_NAME]. Hi [PERSON_NAME], My name is [PERSON_NAME] and I am the N…"
click at [1085, 682] on icon at bounding box center [1079, 687] width 11 height 11
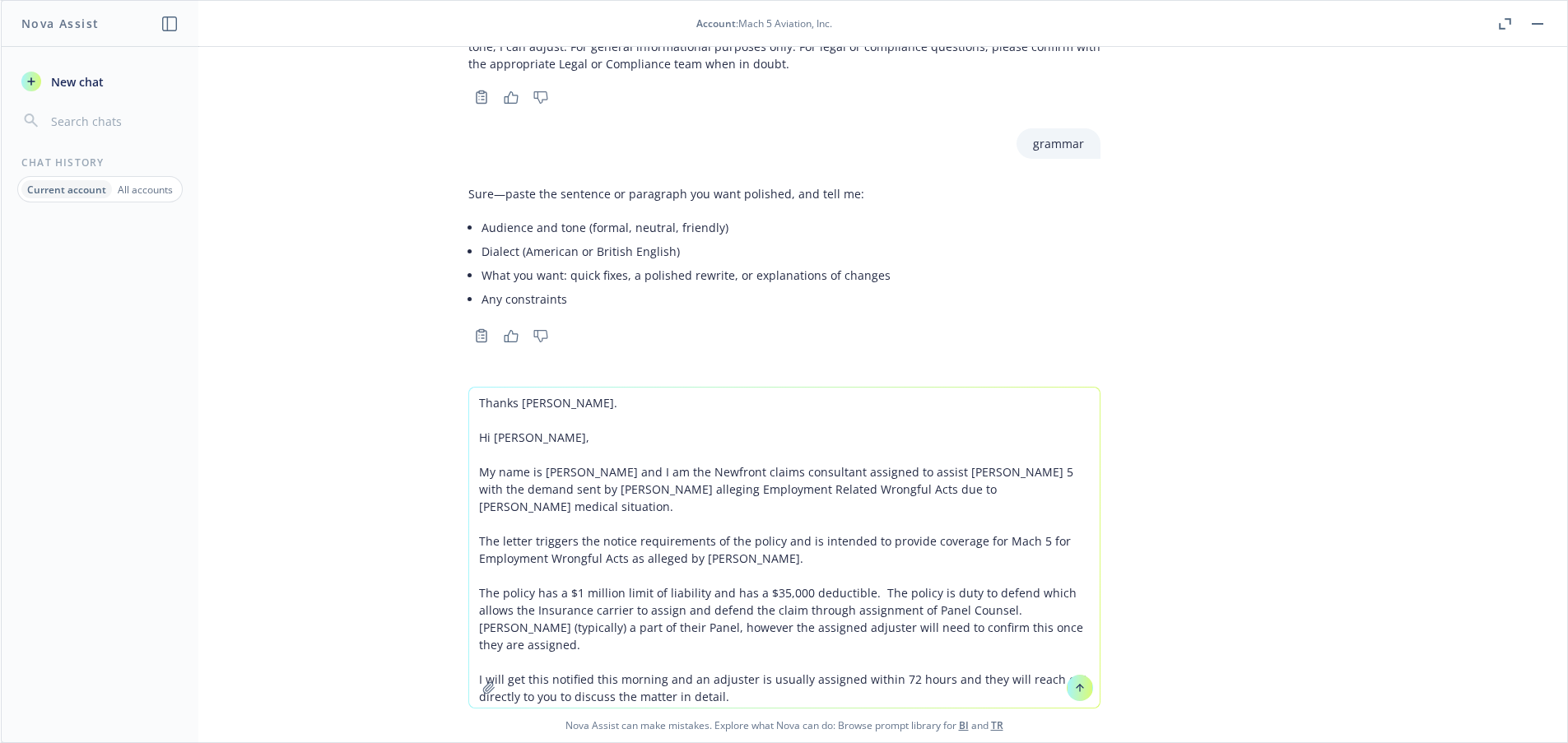
scroll to position [2780, 0]
click at [1498, 29] on icon "button" at bounding box center [1504, 23] width 12 height 11
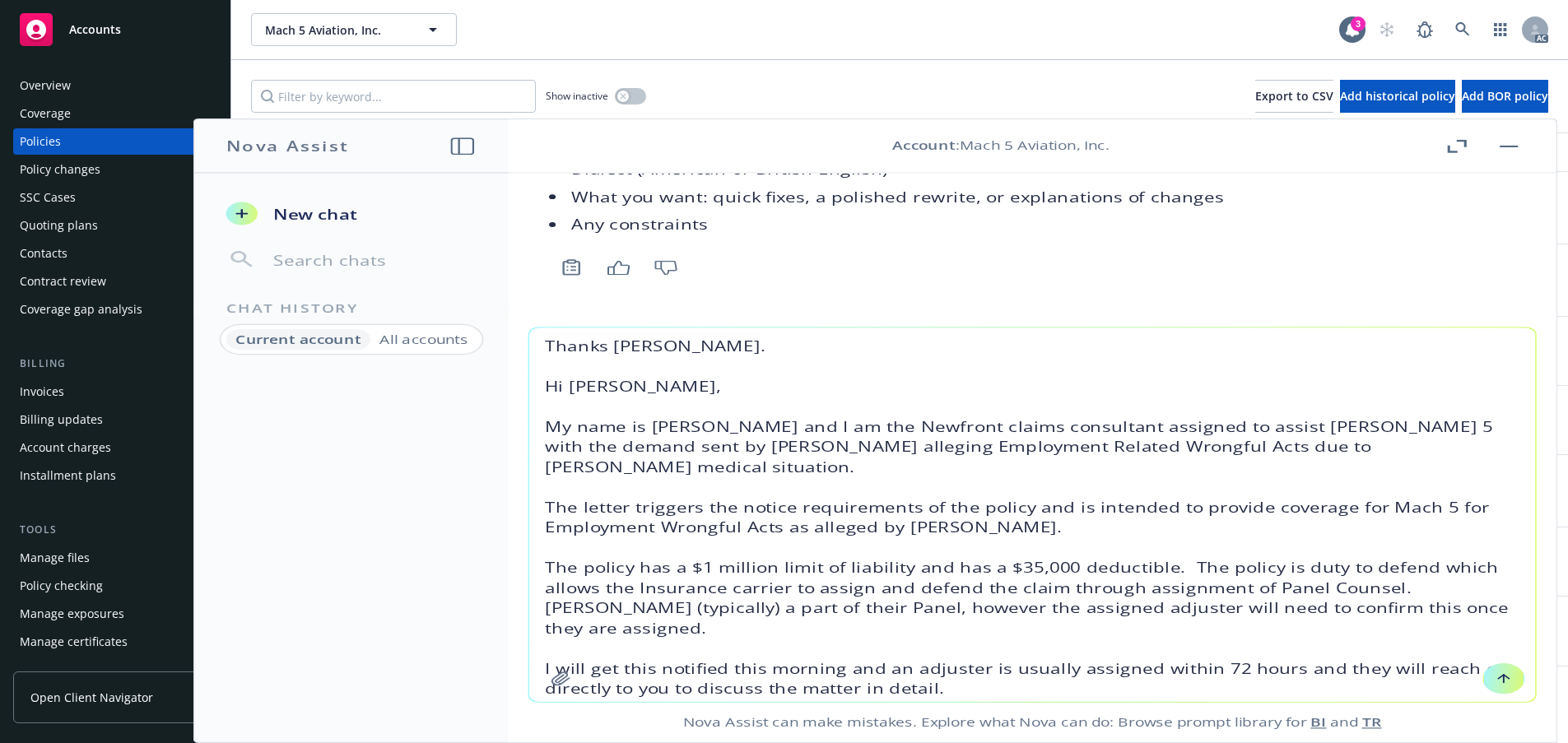
scroll to position [2884, 0]
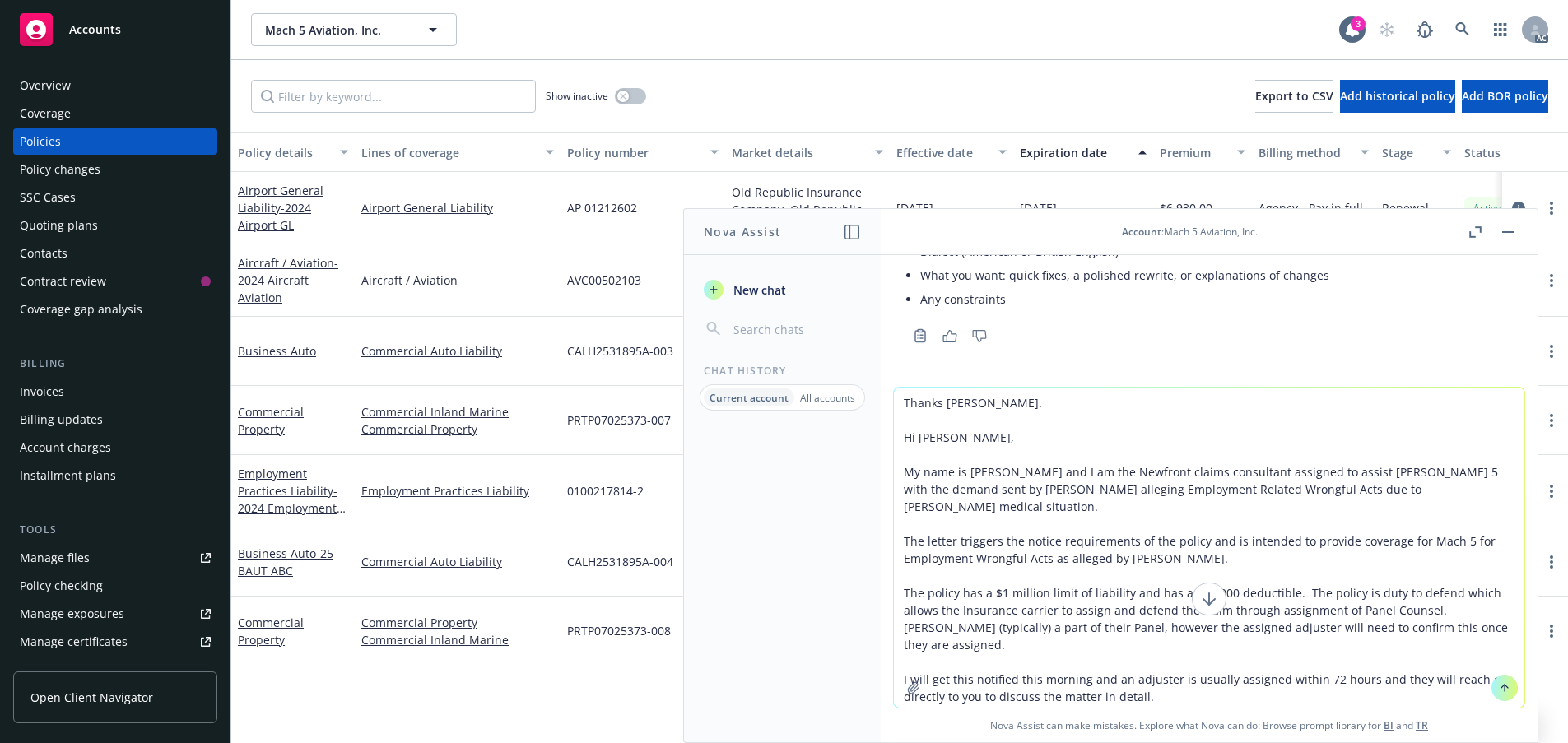
click at [1163, 720] on span "Nova Assist can make mistakes. Explore what Nova can do: Browse prompt library …" at bounding box center [1208, 725] width 643 height 33
click at [1498, 682] on icon at bounding box center [1504, 687] width 11 height 11
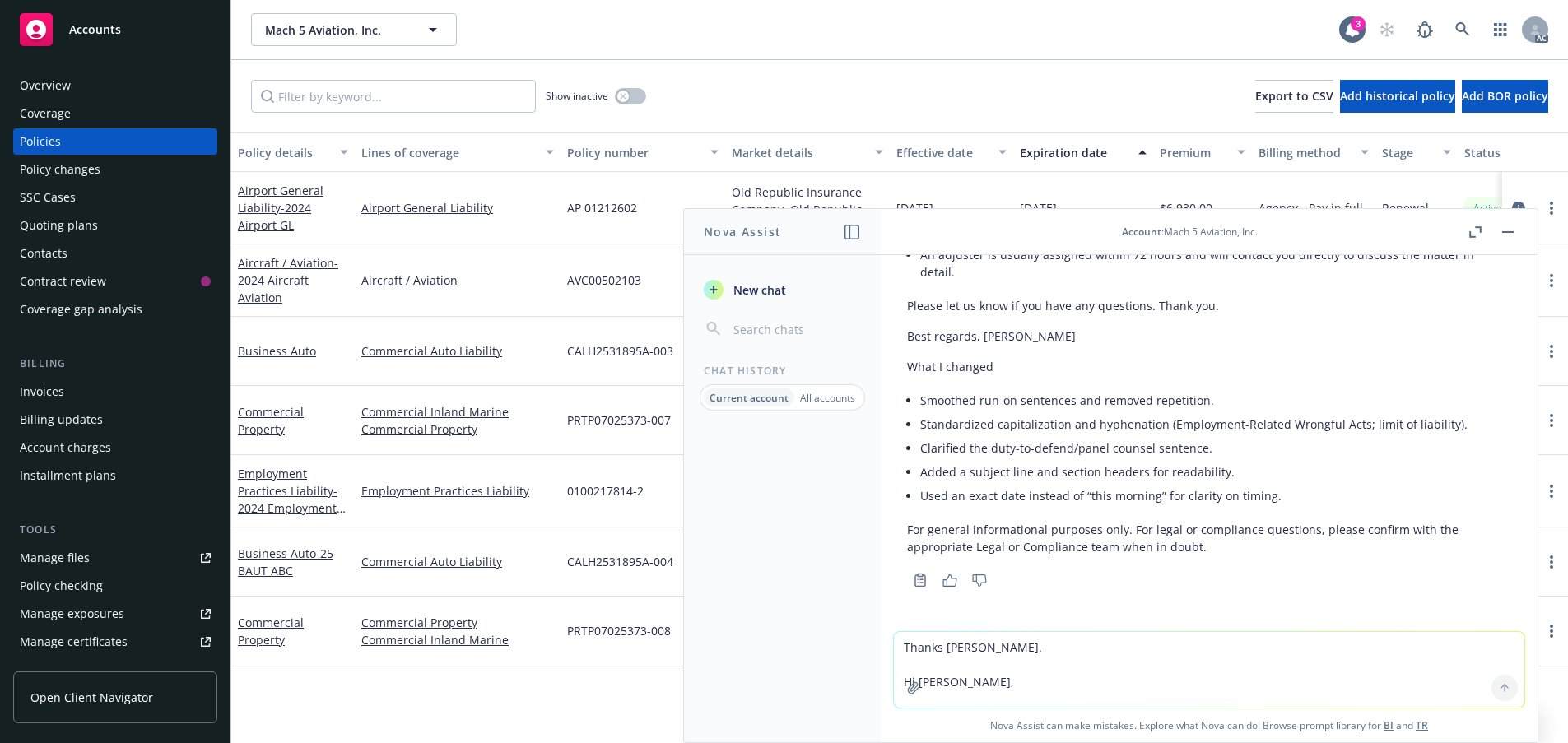
scroll to position [3844, 0]
click at [1230, 314] on p "Please let us know if you have any questions. Thank you." at bounding box center [1208, 306] width 604 height 17
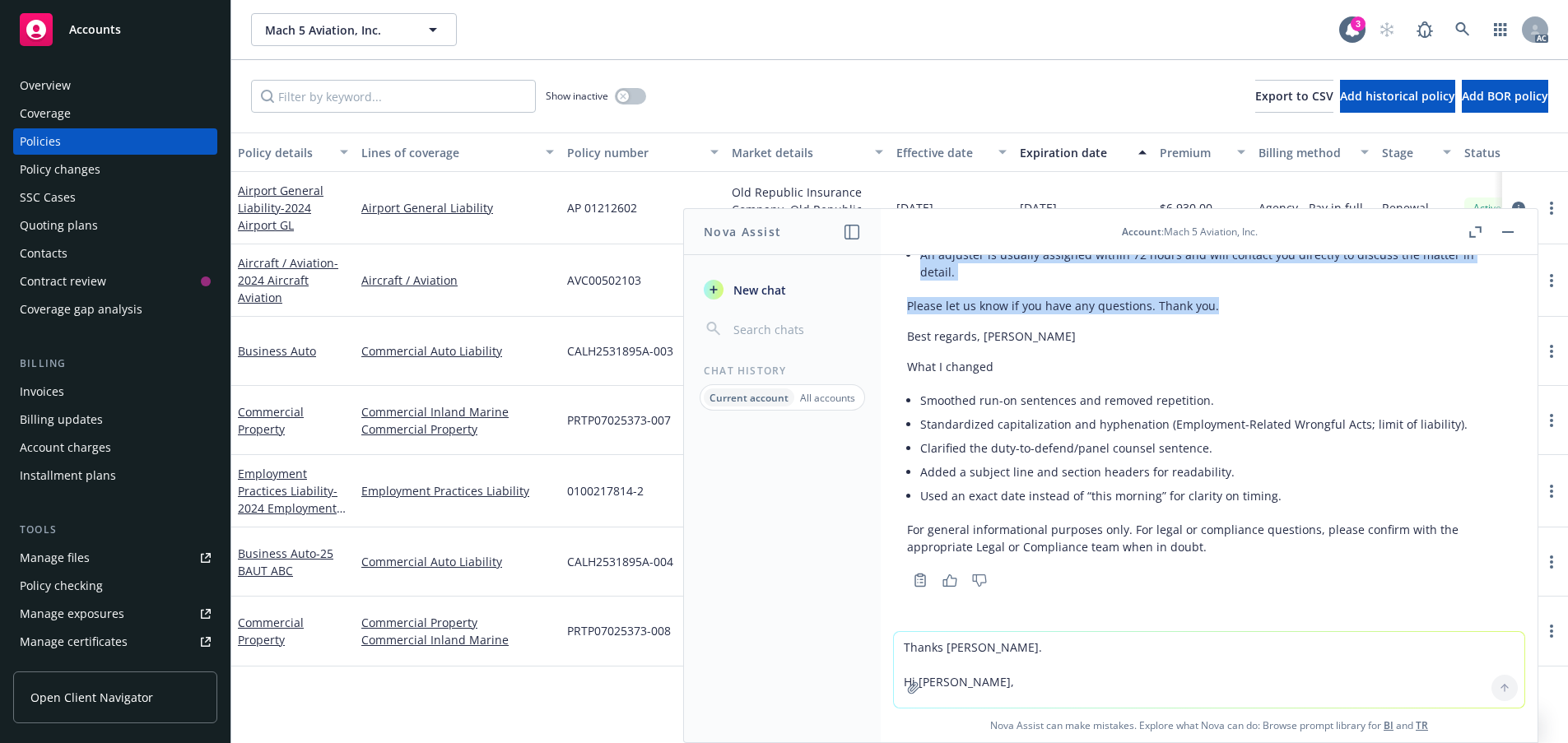
scroll to position [3612, 0]
drag, startPoint x: 1213, startPoint y: 556, endPoint x: 906, endPoint y: 344, distance: 373.1
click at [907, 344] on div "Here’s a polished version with clearer grammar, consistent terminology, and a c…" at bounding box center [1208, 204] width 604 height 717
copy div "Hi [PERSON_NAME], My name is [PERSON_NAME], and I am the Newfront claims consul…"
